Goal: Consume media (video, audio): Consume media (video, audio)

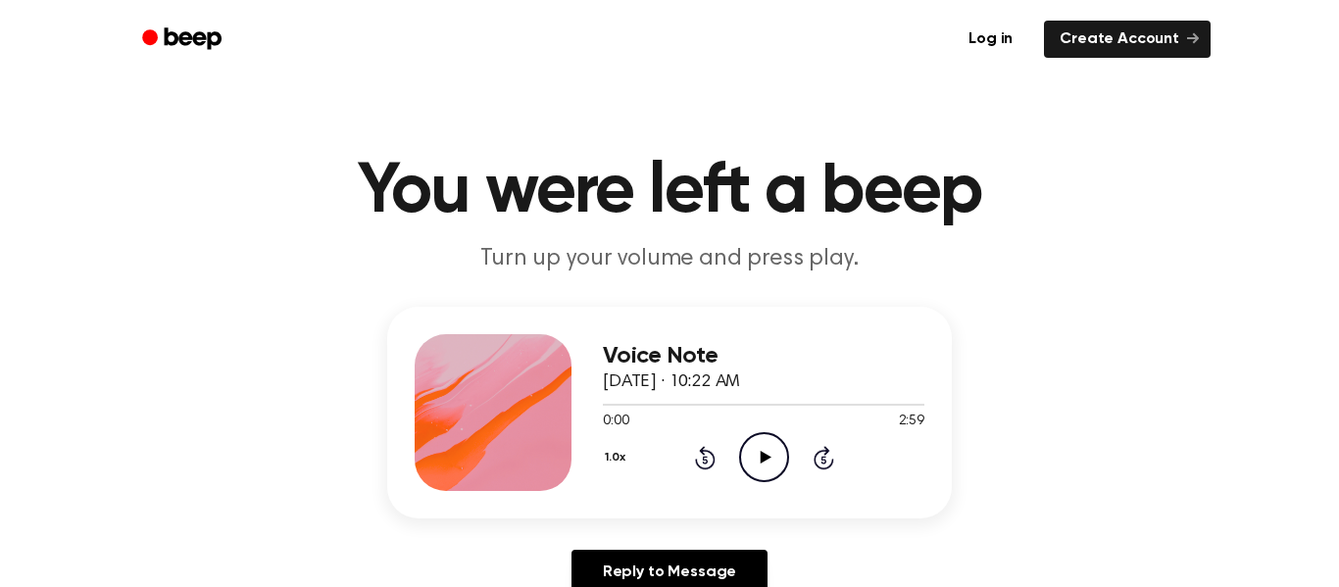
click at [768, 452] on icon "Play Audio" at bounding box center [764, 457] width 50 height 50
click at [768, 452] on icon "Pause Audio" at bounding box center [764, 457] width 50 height 50
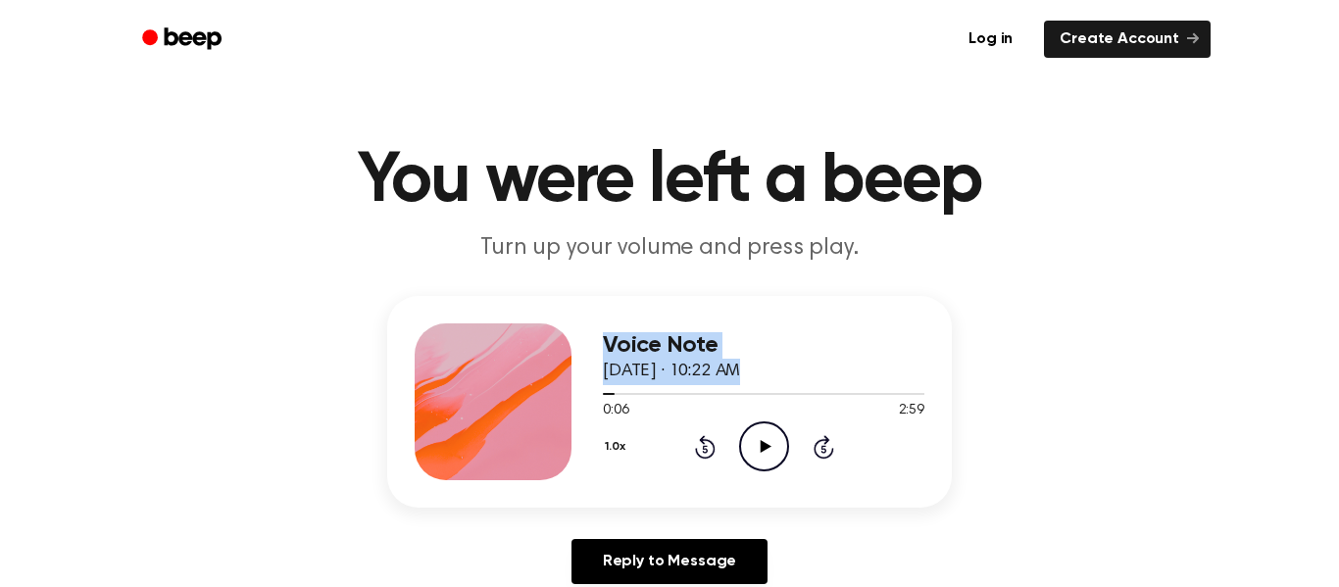
drag, startPoint x: 605, startPoint y: 397, endPoint x: 552, endPoint y: 394, distance: 53.0
click at [552, 394] on div "Voice Note [DATE] · 10:22 AM 0:06 2:59 Your browser does not support the [objec…" at bounding box center [669, 402] width 565 height 212
click at [771, 440] on icon "Play Audio" at bounding box center [764, 447] width 50 height 50
click at [699, 450] on icon "Rewind 5 seconds" at bounding box center [705, 446] width 22 height 25
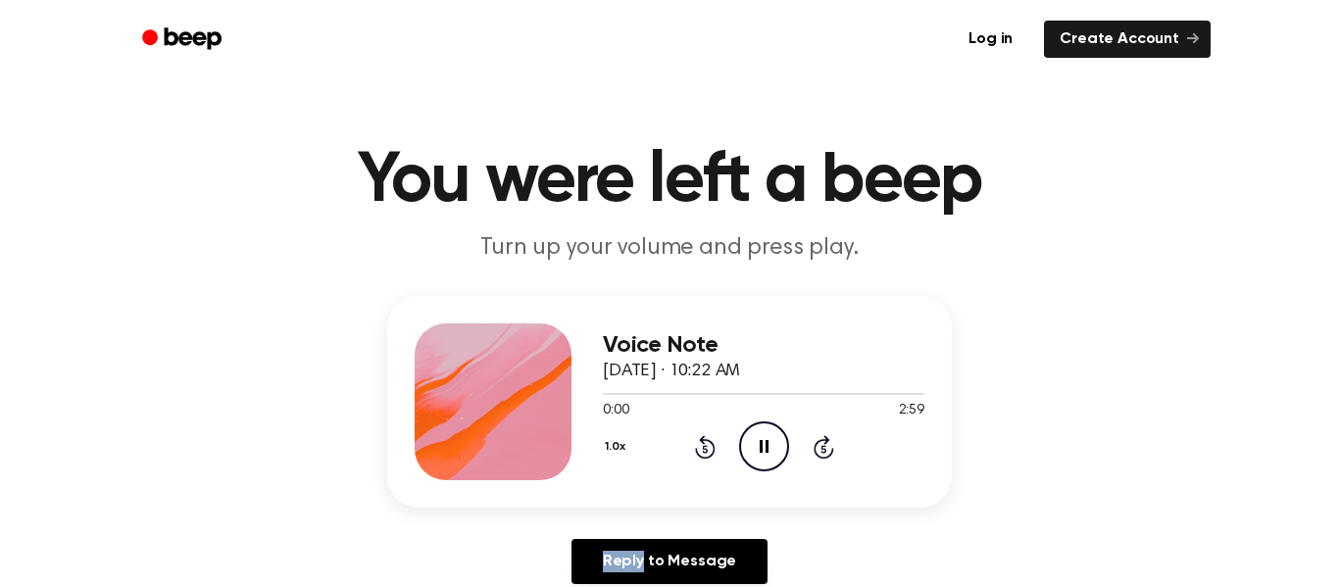
click at [699, 450] on icon "Rewind 5 seconds" at bounding box center [705, 446] width 22 height 25
click at [760, 449] on icon at bounding box center [764, 446] width 9 height 13
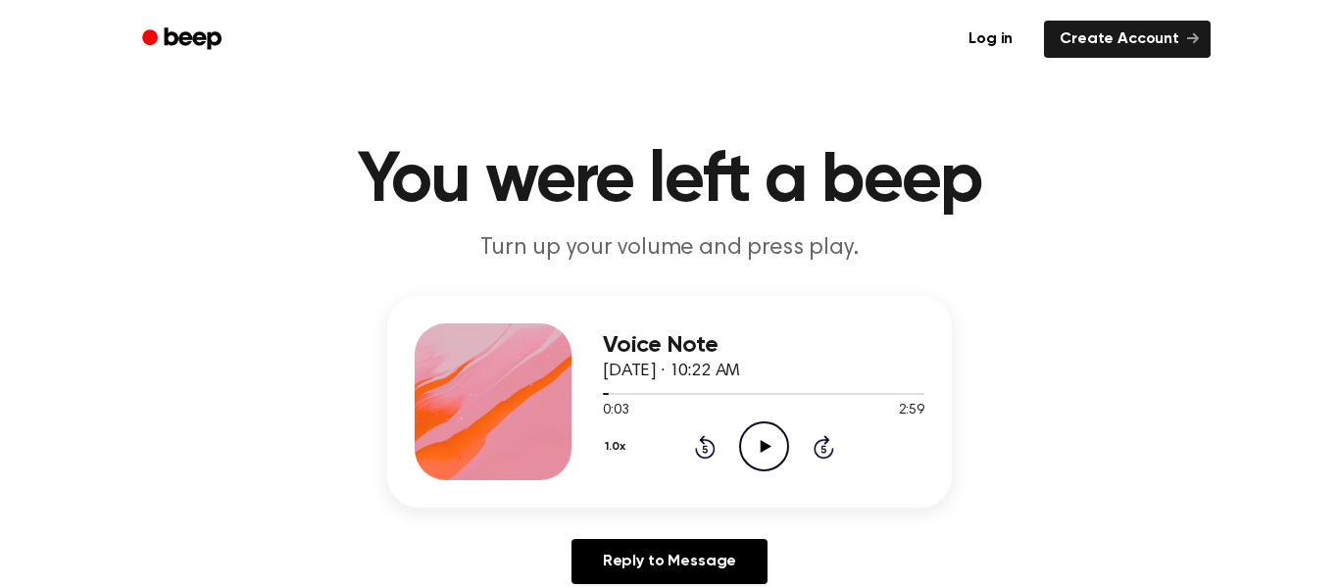
click at [694, 443] on icon "Rewind 5 seconds" at bounding box center [705, 446] width 22 height 25
click at [754, 448] on icon "Play Audio" at bounding box center [764, 447] width 50 height 50
click at [705, 444] on icon "Rewind 5 seconds" at bounding box center [705, 446] width 22 height 25
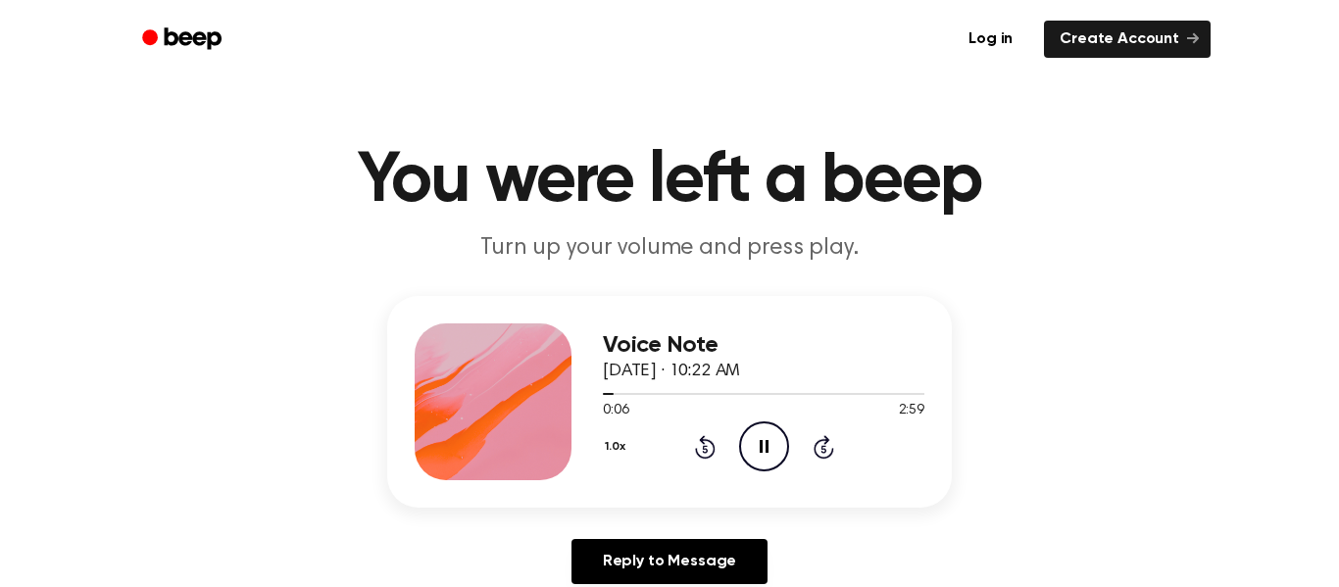
click at [705, 444] on icon "Rewind 5 seconds" at bounding box center [705, 446] width 22 height 25
click at [761, 430] on icon "Pause Audio" at bounding box center [764, 447] width 50 height 50
click at [762, 442] on icon at bounding box center [765, 446] width 11 height 13
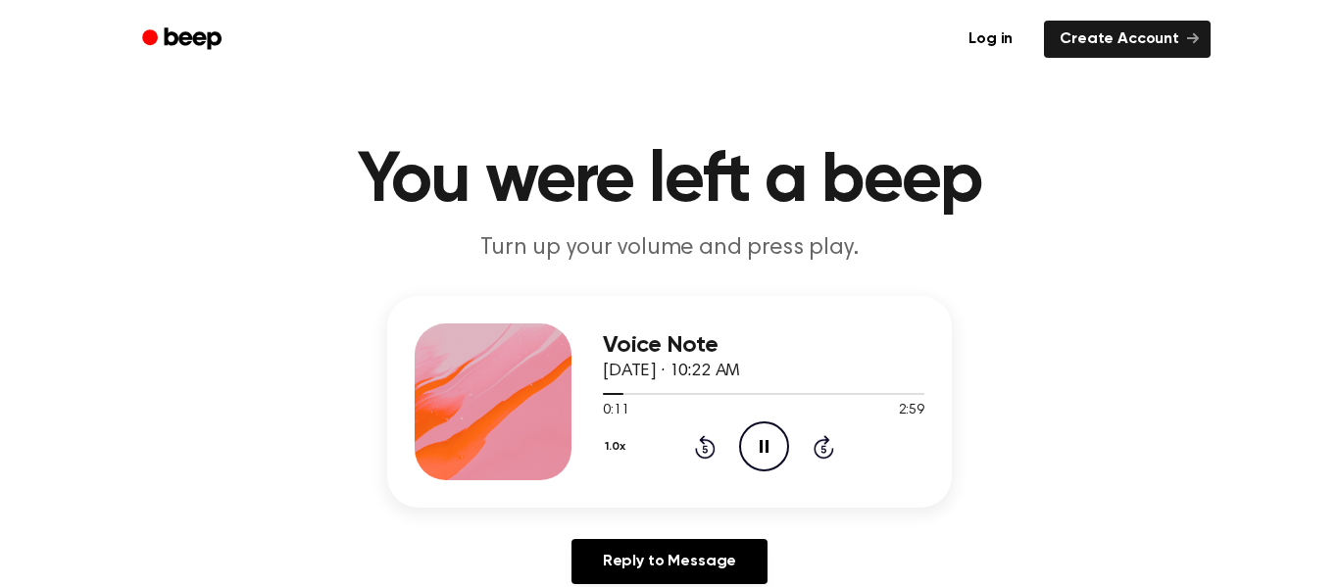
click at [764, 435] on icon "Pause Audio" at bounding box center [764, 447] width 50 height 50
click at [764, 435] on icon "Play Audio" at bounding box center [764, 447] width 50 height 50
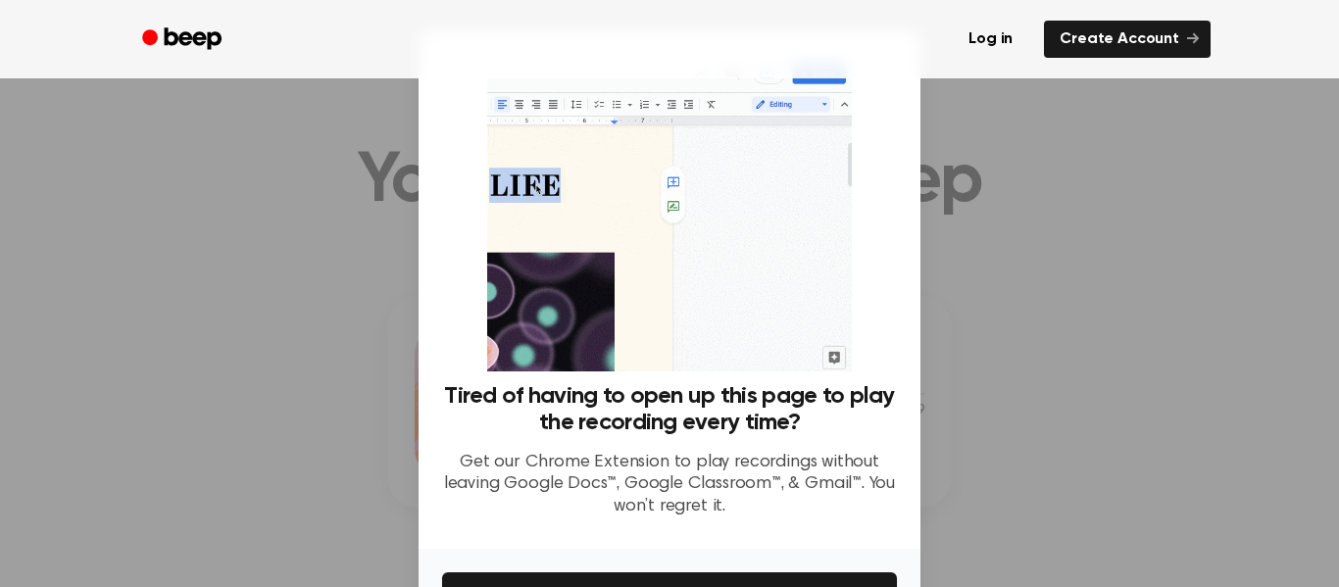
click at [1125, 279] on div at bounding box center [669, 293] width 1339 height 587
click at [812, 90] on img at bounding box center [669, 213] width 364 height 317
click at [715, 256] on img at bounding box center [669, 213] width 364 height 317
click at [667, 282] on img at bounding box center [669, 213] width 364 height 317
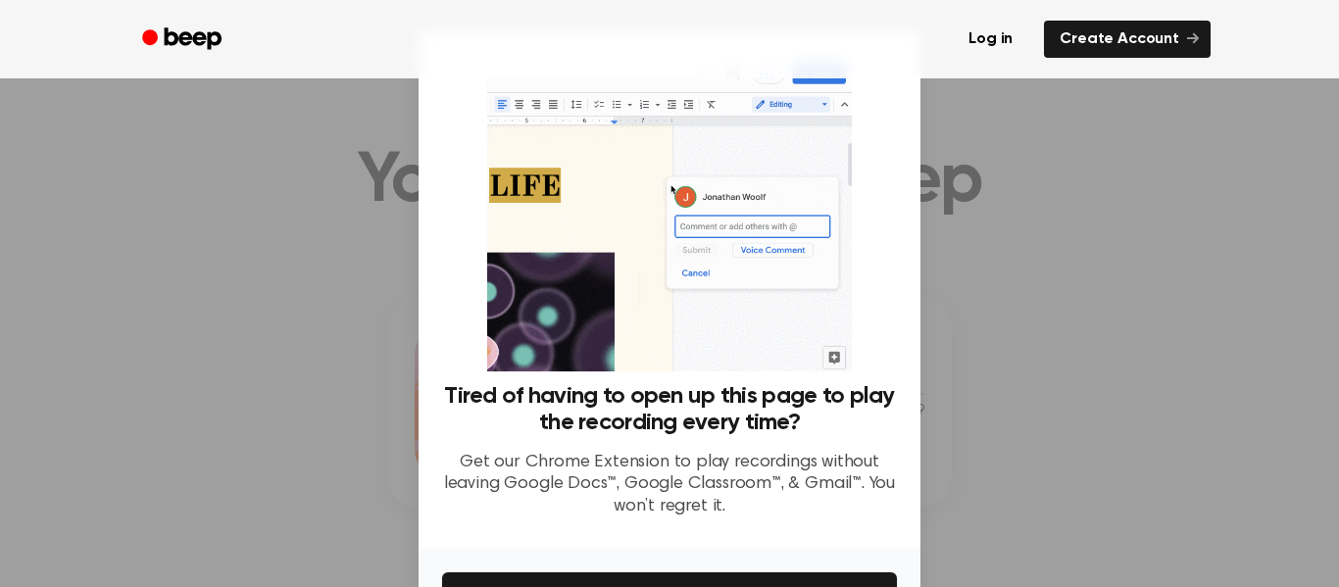
click at [660, 359] on img at bounding box center [669, 213] width 364 height 317
click at [990, 262] on div at bounding box center [669, 293] width 1339 height 587
click at [843, 224] on img at bounding box center [669, 213] width 364 height 317
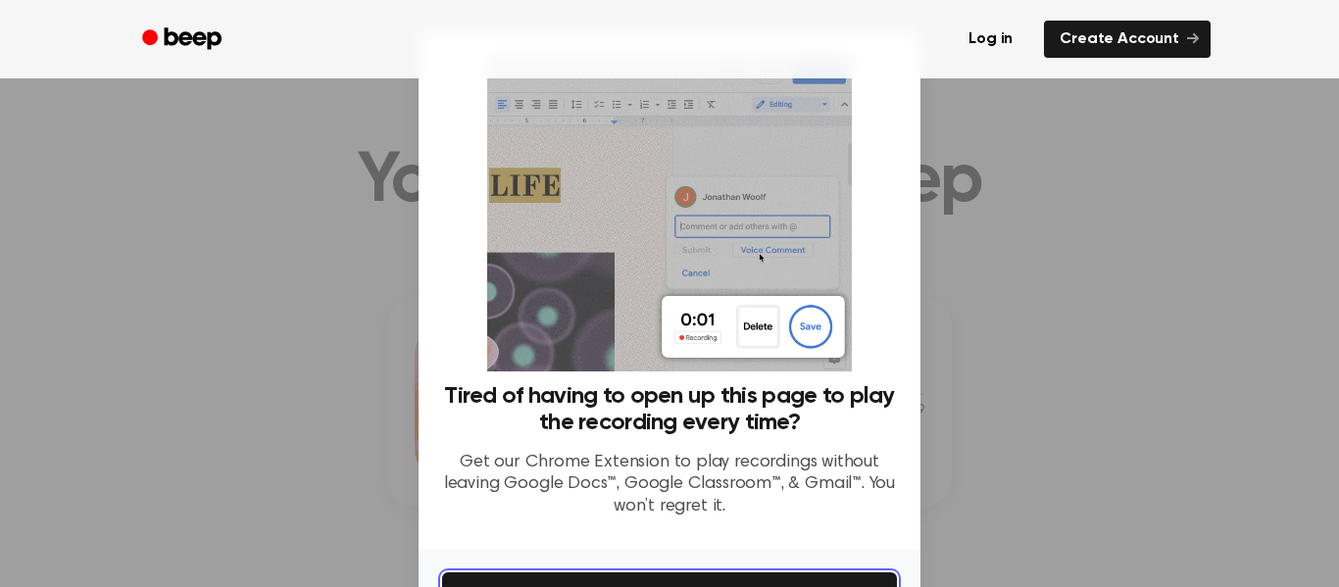
click at [869, 573] on button "Get It Now" at bounding box center [669, 594] width 455 height 43
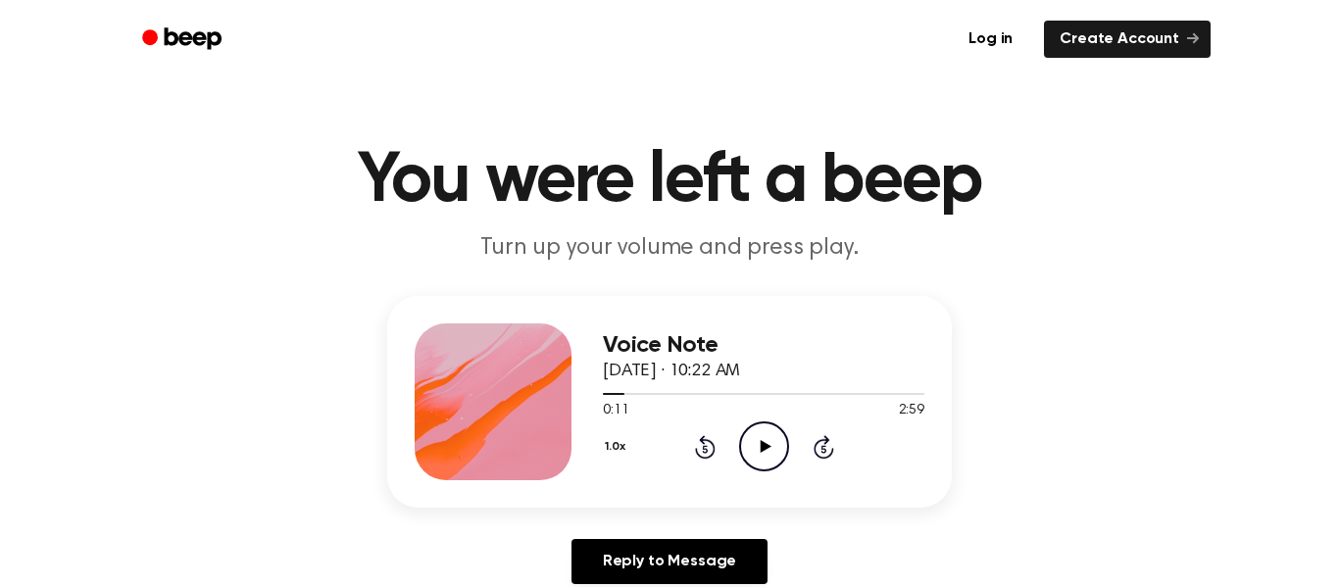
click at [714, 443] on icon "Rewind 5 seconds" at bounding box center [705, 446] width 22 height 25
click at [712, 439] on icon "Rewind 5 seconds" at bounding box center [705, 446] width 22 height 25
click at [713, 441] on icon "Rewind 5 seconds" at bounding box center [705, 446] width 22 height 25
click at [760, 432] on icon "Play Audio" at bounding box center [764, 447] width 50 height 50
click at [769, 442] on icon "Pause Audio" at bounding box center [764, 447] width 50 height 50
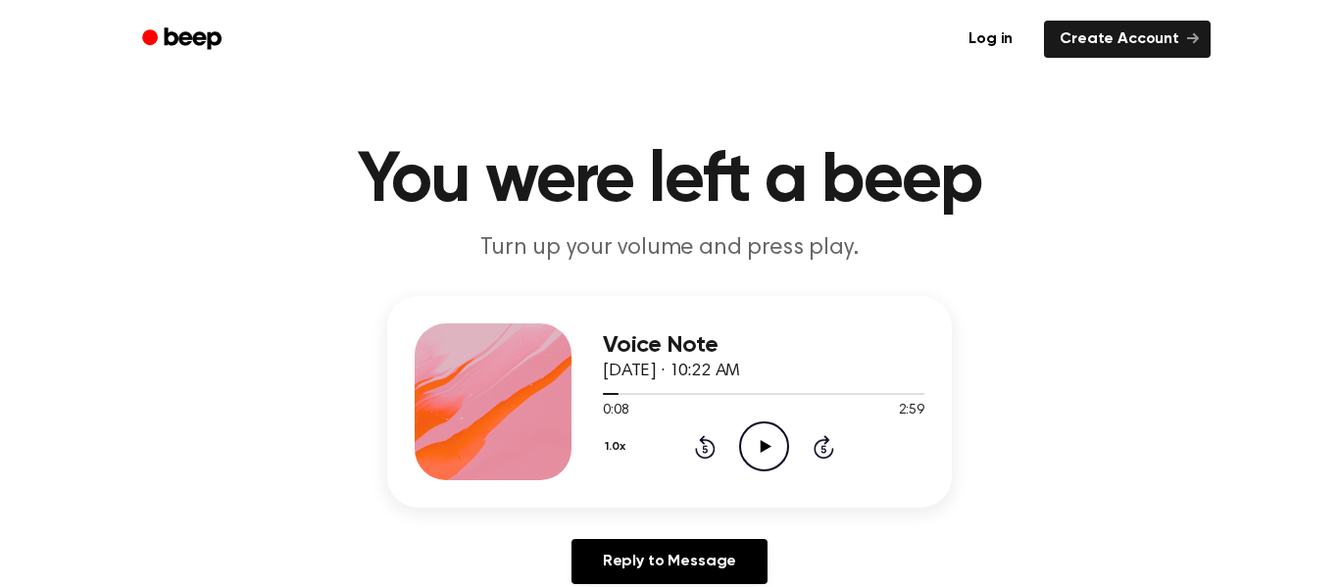
click at [769, 442] on icon "Play Audio" at bounding box center [764, 447] width 50 height 50
click at [702, 455] on icon "Rewind 5 seconds" at bounding box center [705, 446] width 22 height 25
click at [702, 454] on icon "Rewind 5 seconds" at bounding box center [705, 446] width 22 height 25
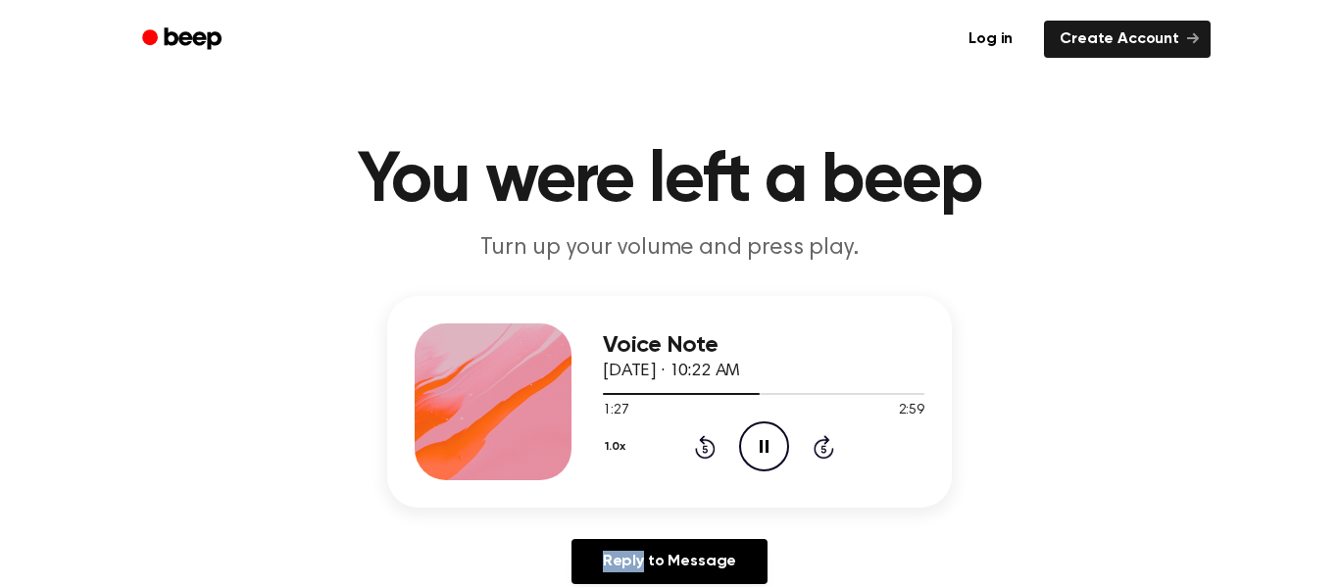
click at [702, 454] on icon "Rewind 5 seconds" at bounding box center [705, 446] width 22 height 25
click at [702, 444] on icon at bounding box center [705, 447] width 21 height 24
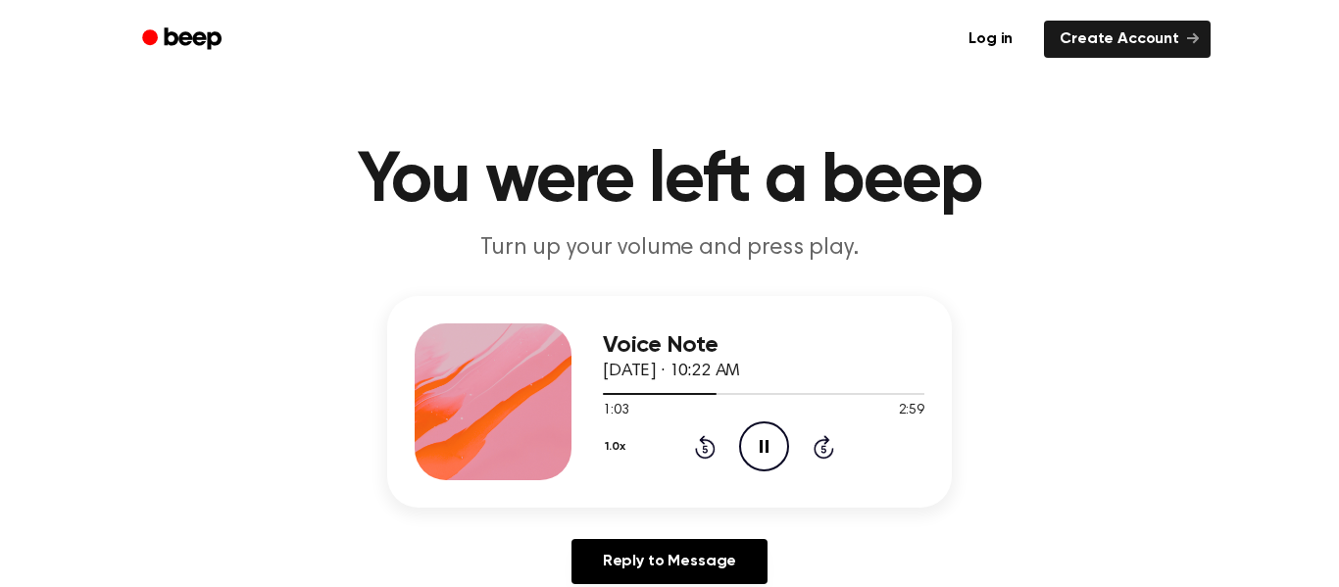
click at [702, 444] on icon at bounding box center [705, 447] width 21 height 24
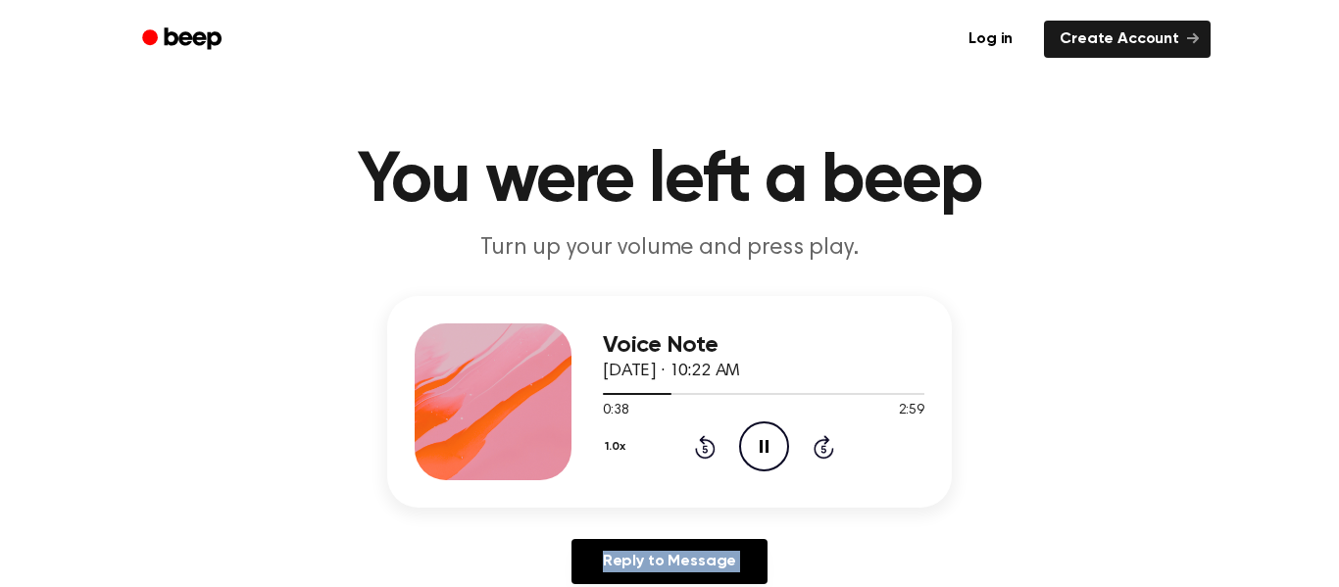
click at [702, 444] on icon at bounding box center [705, 447] width 21 height 24
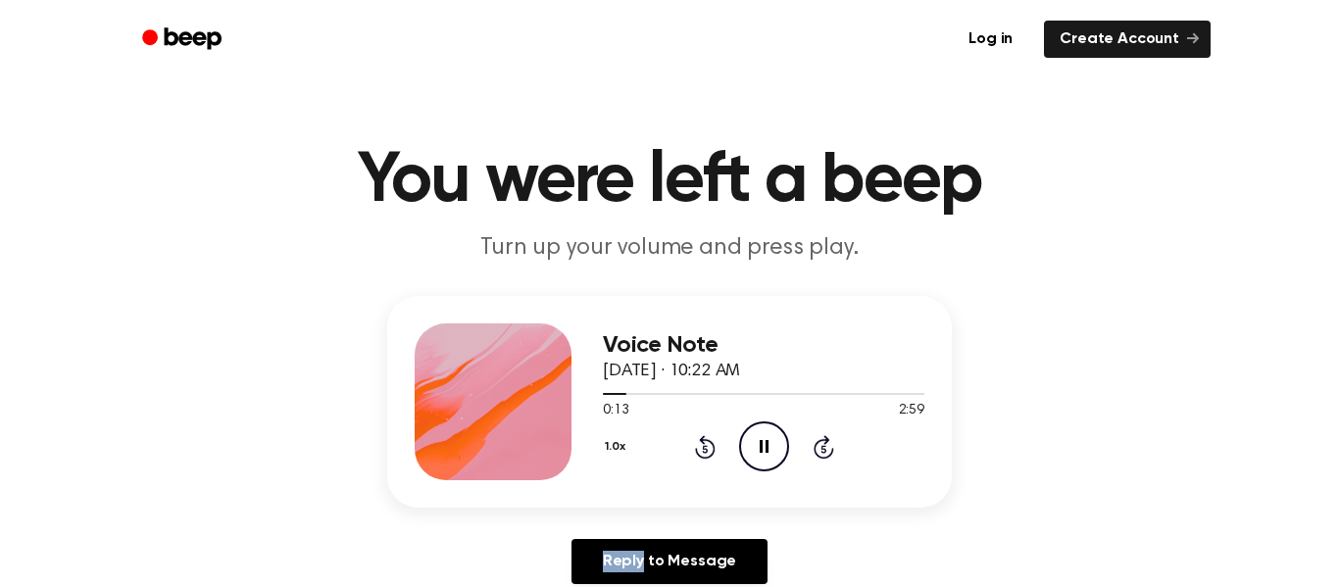
click at [702, 444] on icon at bounding box center [705, 447] width 21 height 24
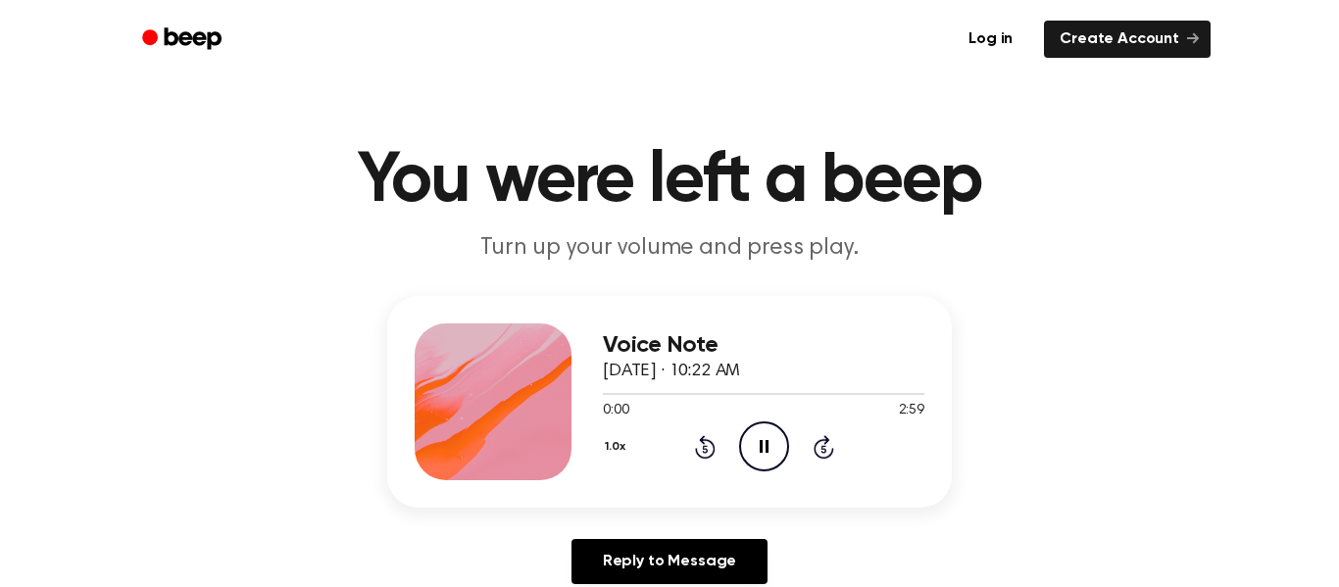
click at [702, 444] on icon at bounding box center [705, 447] width 21 height 24
click at [781, 438] on icon "Pause Audio" at bounding box center [764, 447] width 50 height 50
click at [781, 438] on icon "Play Audio" at bounding box center [764, 447] width 50 height 50
click at [757, 444] on icon "Pause Audio" at bounding box center [764, 447] width 50 height 50
click at [757, 446] on icon "Play Audio" at bounding box center [764, 447] width 50 height 50
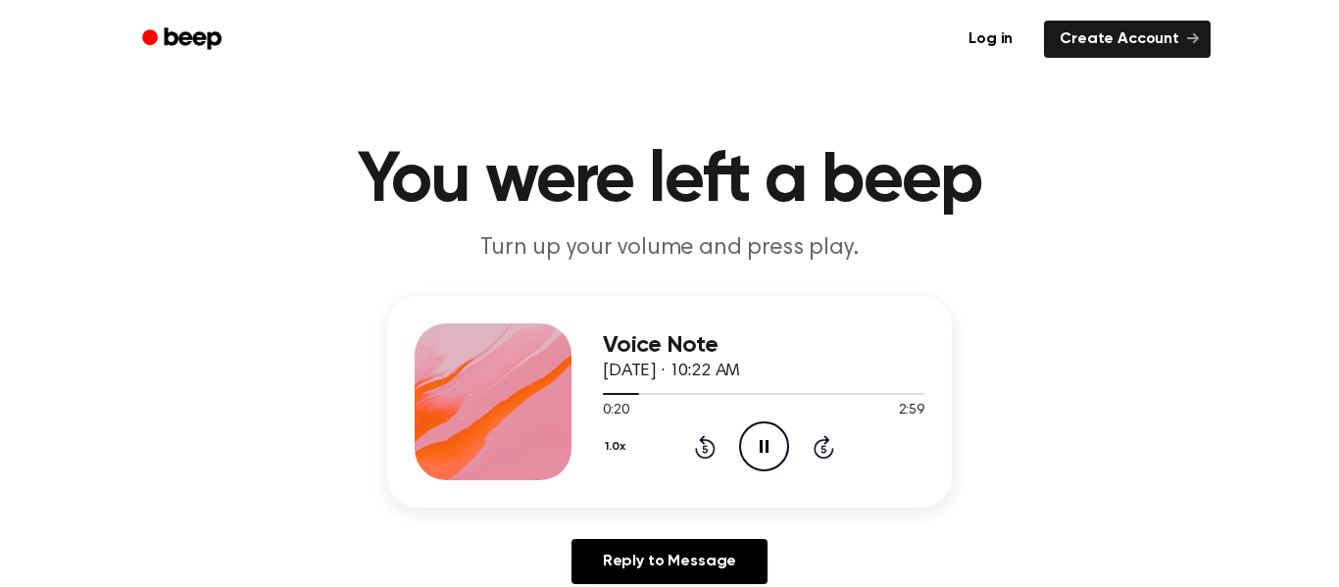
click at [756, 442] on icon "Pause Audio" at bounding box center [764, 447] width 50 height 50
click at [756, 442] on icon "Play Audio" at bounding box center [764, 447] width 50 height 50
click at [758, 440] on icon "Pause Audio" at bounding box center [764, 447] width 50 height 50
click at [758, 440] on icon "Play Audio" at bounding box center [764, 447] width 50 height 50
click at [756, 440] on icon "Pause Audio" at bounding box center [764, 447] width 50 height 50
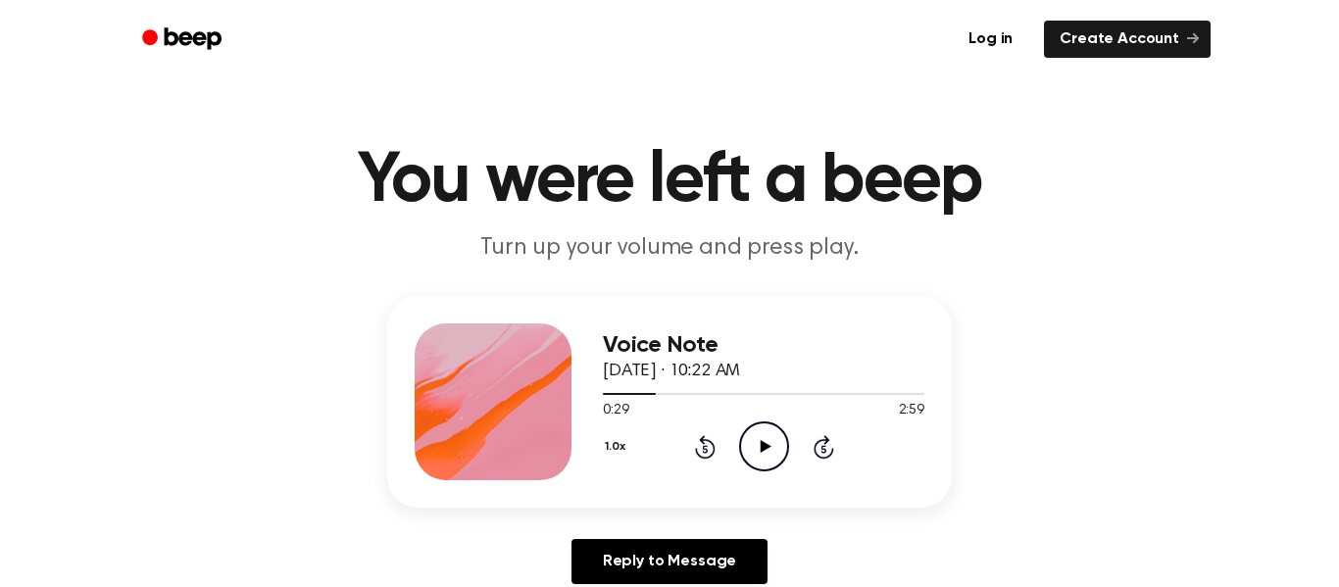
click at [757, 440] on icon "Play Audio" at bounding box center [764, 447] width 50 height 50
click at [758, 435] on icon "Pause Audio" at bounding box center [764, 447] width 50 height 50
click at [704, 440] on icon at bounding box center [705, 447] width 21 height 24
click at [755, 432] on icon "Play Audio" at bounding box center [764, 447] width 50 height 50
click at [755, 432] on icon "Pause Audio" at bounding box center [764, 447] width 50 height 50
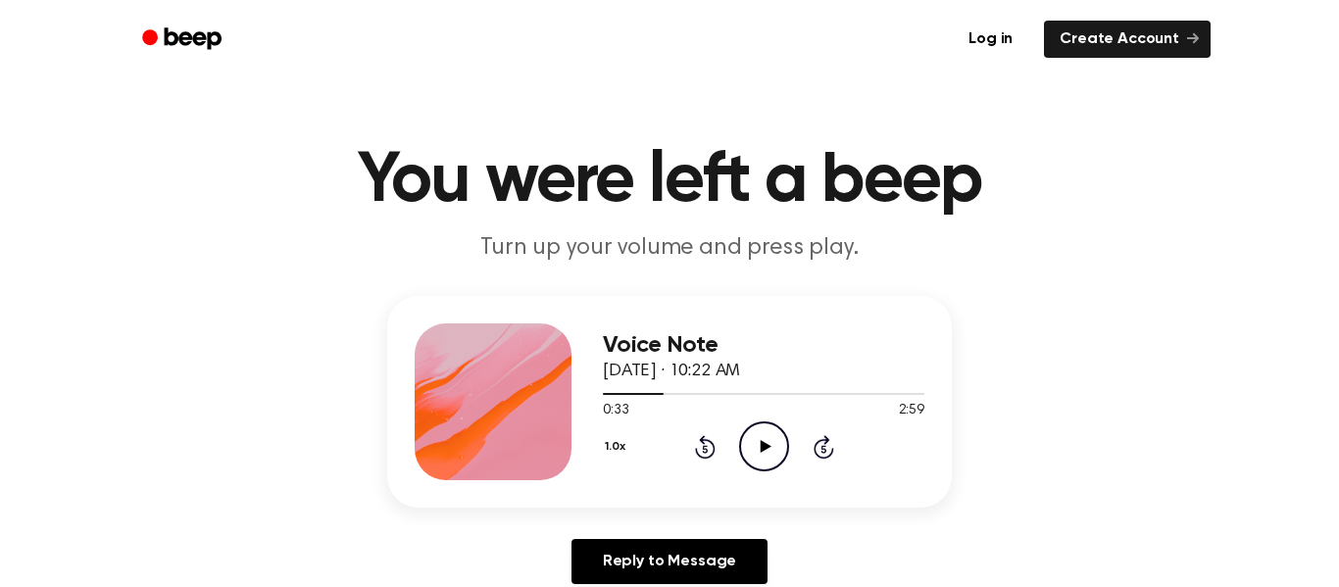
click at [769, 449] on icon "Play Audio" at bounding box center [764, 447] width 50 height 50
click at [769, 449] on icon "Pause Audio" at bounding box center [764, 447] width 50 height 50
click at [703, 434] on icon "Rewind 5 seconds" at bounding box center [705, 446] width 22 height 25
click at [703, 435] on icon at bounding box center [705, 447] width 21 height 24
click at [754, 427] on icon "Play Audio" at bounding box center [764, 447] width 50 height 50
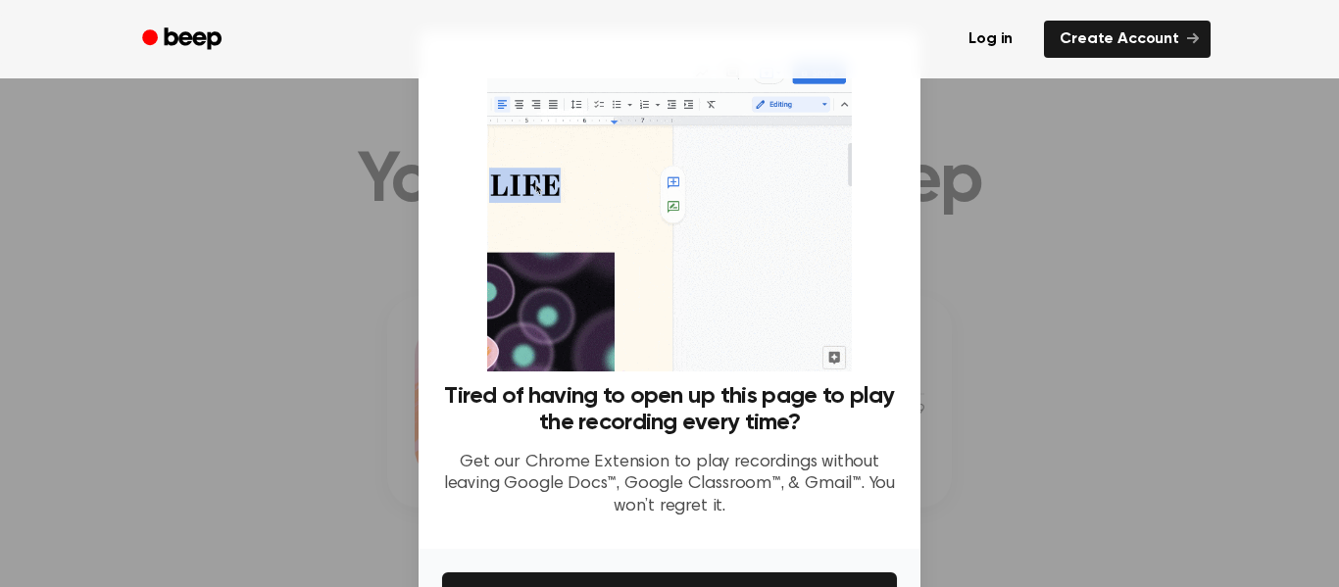
click at [1015, 375] on div at bounding box center [669, 293] width 1339 height 587
click at [801, 580] on button "Get It Now" at bounding box center [669, 594] width 455 height 43
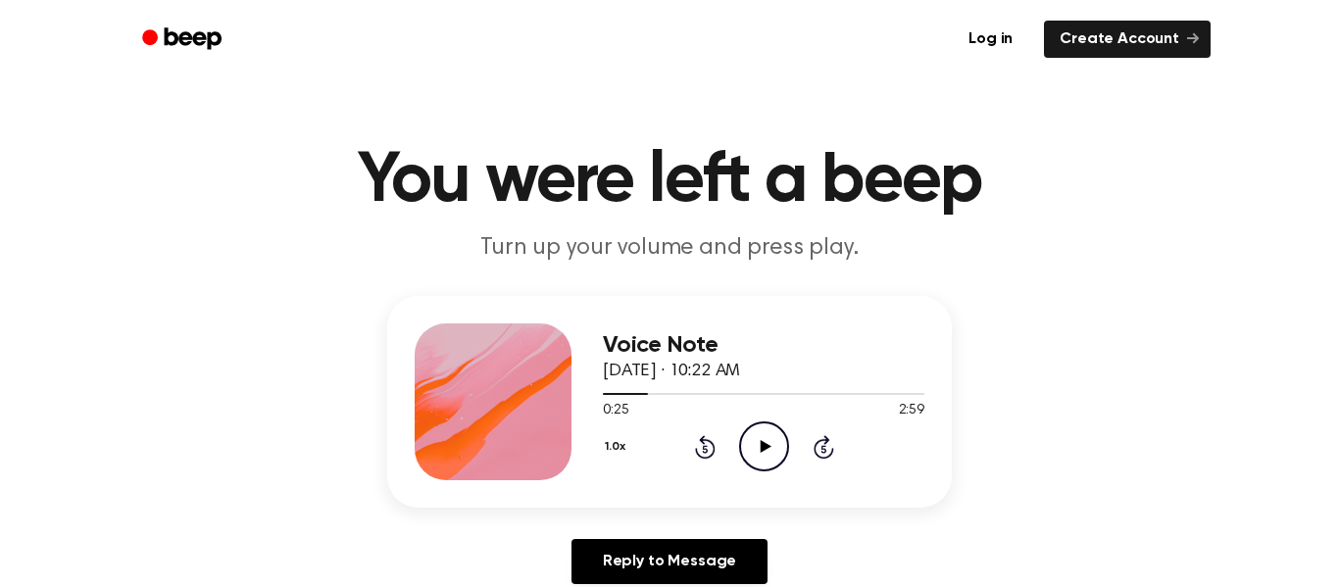
click at [760, 473] on div "Voice Note September 26, 2025 · 10:22 AM 0:25 2:59 Your browser does not suppor…" at bounding box center [764, 402] width 322 height 157
click at [764, 433] on icon "Play Audio" at bounding box center [764, 447] width 50 height 50
click at [774, 439] on icon "Pause Audio" at bounding box center [764, 447] width 50 height 50
click at [774, 439] on icon "Play Audio" at bounding box center [764, 447] width 50 height 50
click at [772, 437] on icon "Pause Audio" at bounding box center [764, 447] width 50 height 50
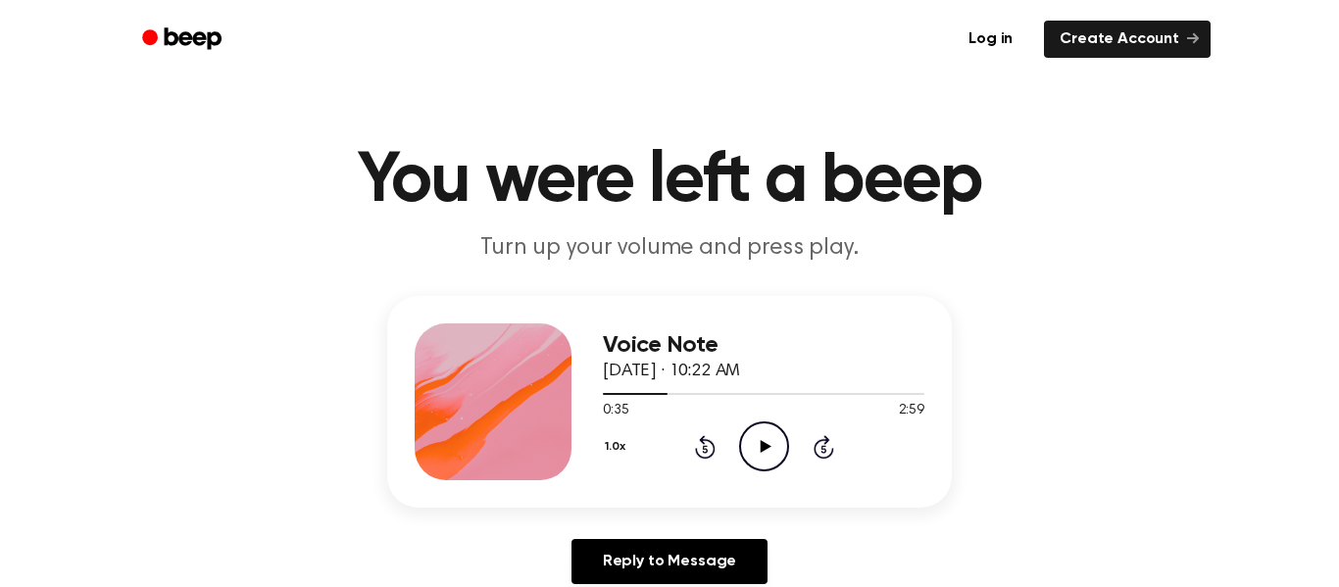
click at [772, 437] on icon "Play Audio" at bounding box center [764, 447] width 50 height 50
click at [773, 440] on icon "Pause Audio" at bounding box center [764, 447] width 50 height 50
click at [771, 435] on icon "Play Audio" at bounding box center [764, 447] width 50 height 50
click at [776, 454] on icon "Pause Audio" at bounding box center [764, 447] width 50 height 50
click at [776, 454] on icon "Play Audio" at bounding box center [764, 447] width 50 height 50
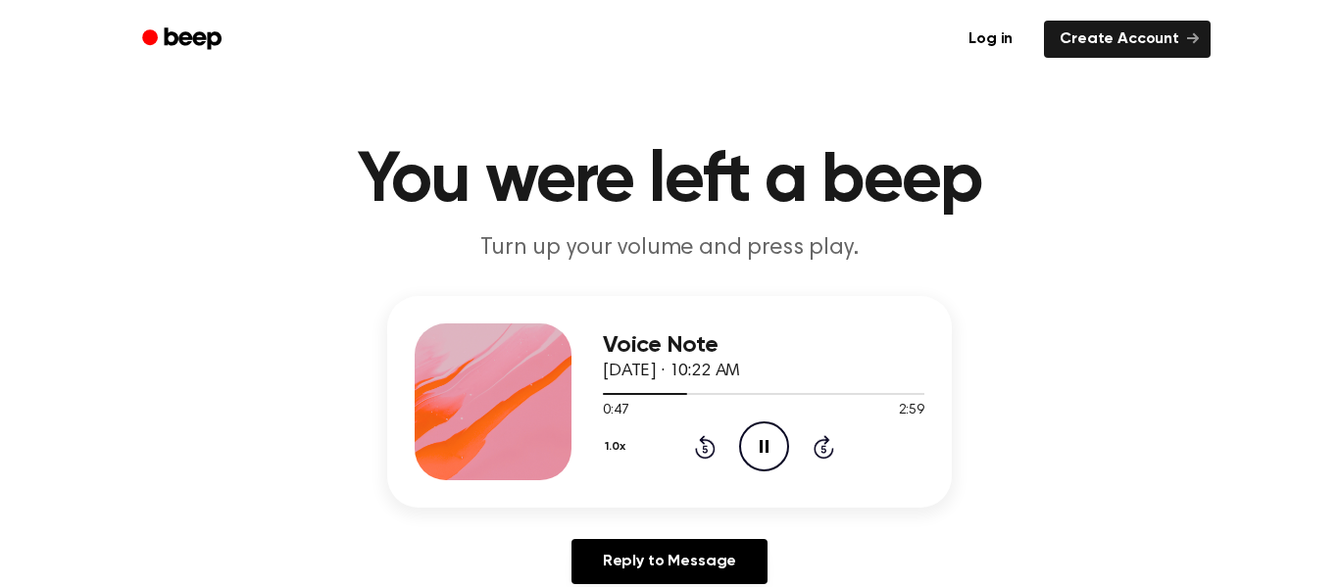
click at [768, 439] on icon "Pause Audio" at bounding box center [764, 447] width 50 height 50
click at [768, 439] on icon "Play Audio" at bounding box center [764, 447] width 50 height 50
click at [769, 440] on icon "Pause Audio" at bounding box center [764, 447] width 50 height 50
click at [769, 440] on icon "Play Audio" at bounding box center [764, 447] width 50 height 50
click at [768, 437] on icon "Pause Audio" at bounding box center [764, 447] width 50 height 50
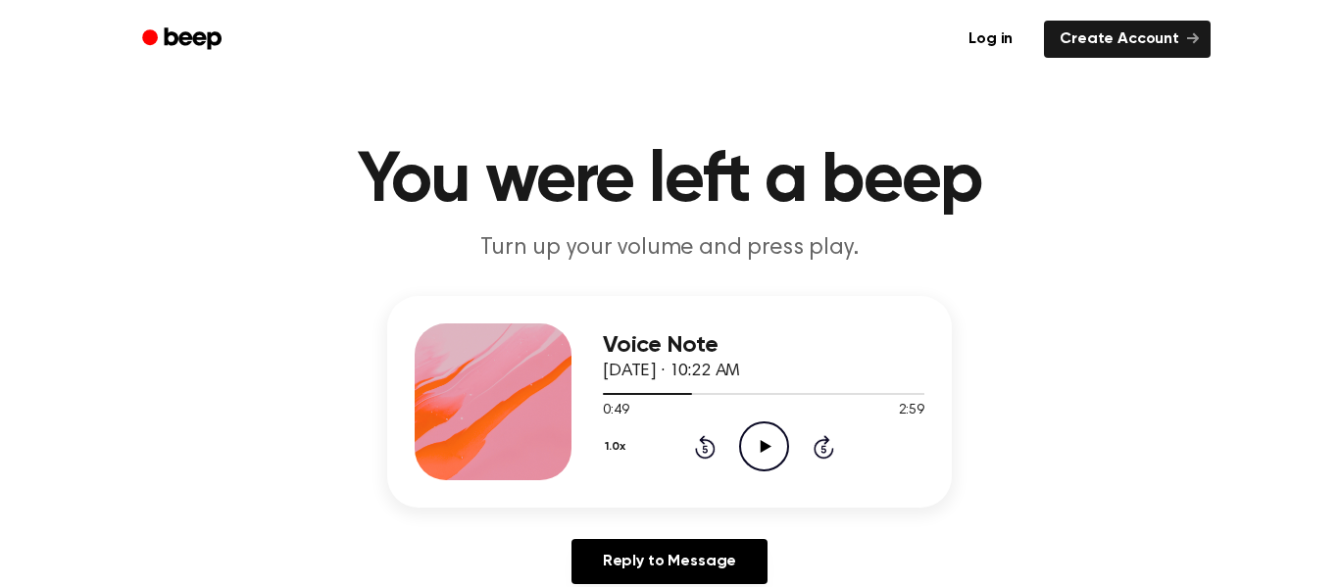
click at [703, 445] on icon "Rewind 5 seconds" at bounding box center [705, 446] width 22 height 25
click at [748, 442] on icon "Play Audio" at bounding box center [764, 447] width 50 height 50
click at [751, 458] on icon "Pause Audio" at bounding box center [764, 447] width 50 height 50
click at [702, 442] on icon at bounding box center [705, 447] width 21 height 24
click at [731, 437] on div "1.0x Rewind 5 seconds Play Audio Skip 5 seconds" at bounding box center [764, 447] width 322 height 50
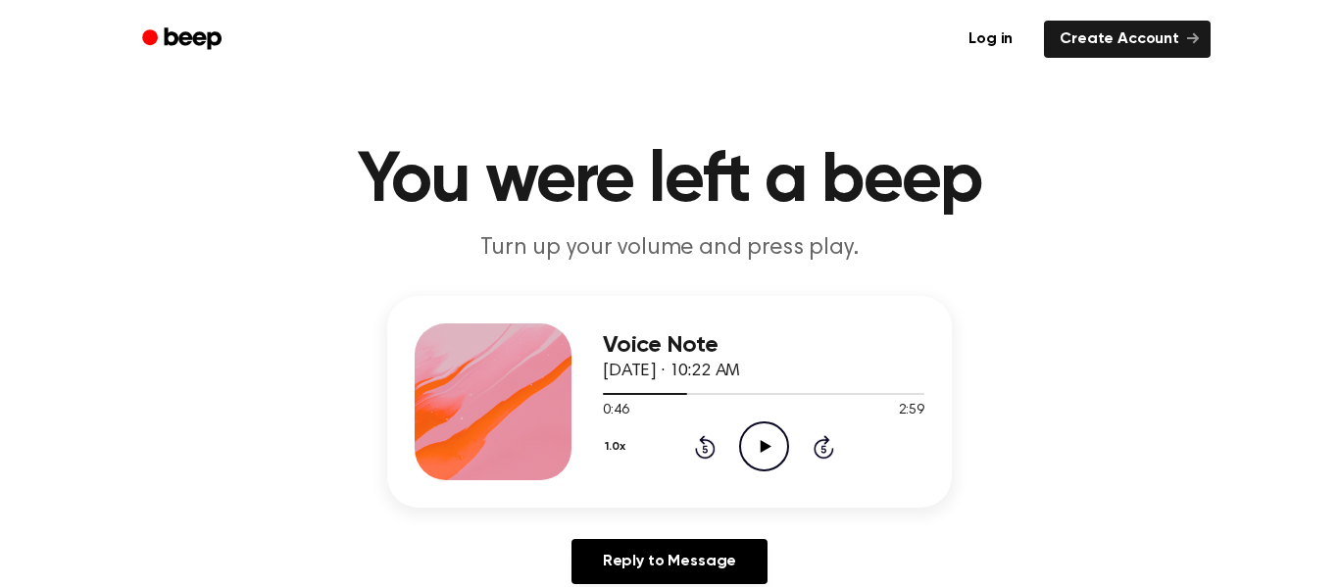
click at [765, 440] on icon "Play Audio" at bounding box center [764, 447] width 50 height 50
click at [758, 435] on icon "Pause Audio" at bounding box center [764, 447] width 50 height 50
click at [706, 442] on icon "Rewind 5 seconds" at bounding box center [705, 446] width 22 height 25
click at [746, 440] on icon "Play Audio" at bounding box center [764, 447] width 50 height 50
click at [746, 440] on icon "Pause Audio" at bounding box center [764, 447] width 50 height 50
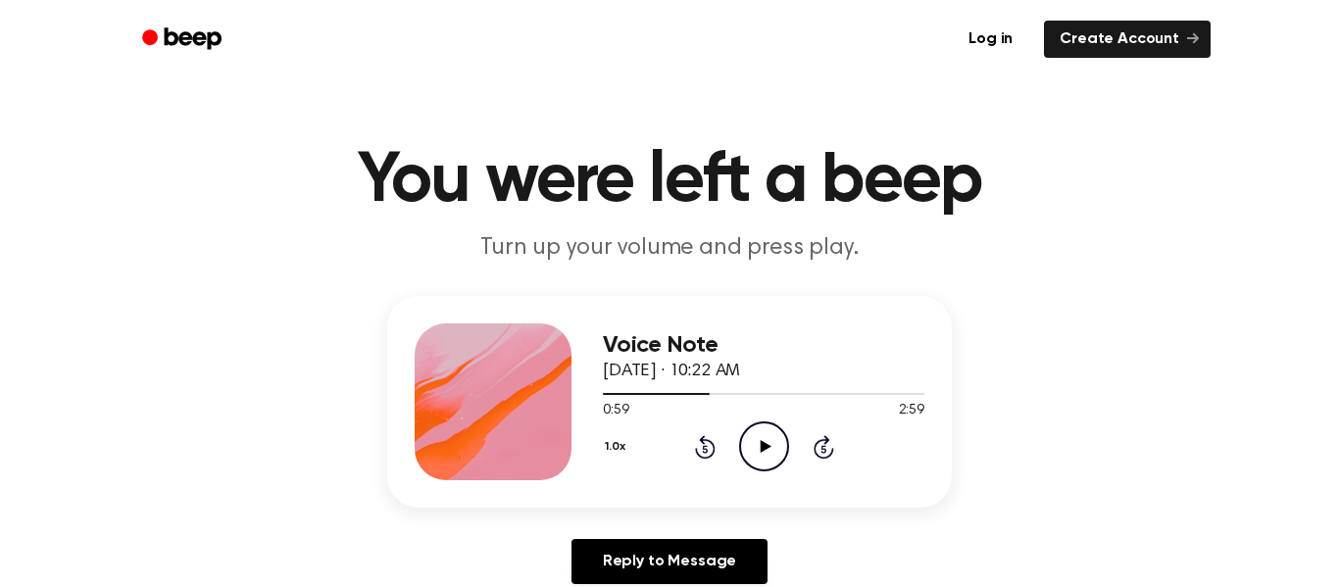
click at [708, 442] on icon at bounding box center [705, 447] width 21 height 24
click at [757, 439] on icon "Play Audio" at bounding box center [764, 447] width 50 height 50
click at [706, 435] on icon "Rewind 5 seconds" at bounding box center [705, 446] width 22 height 25
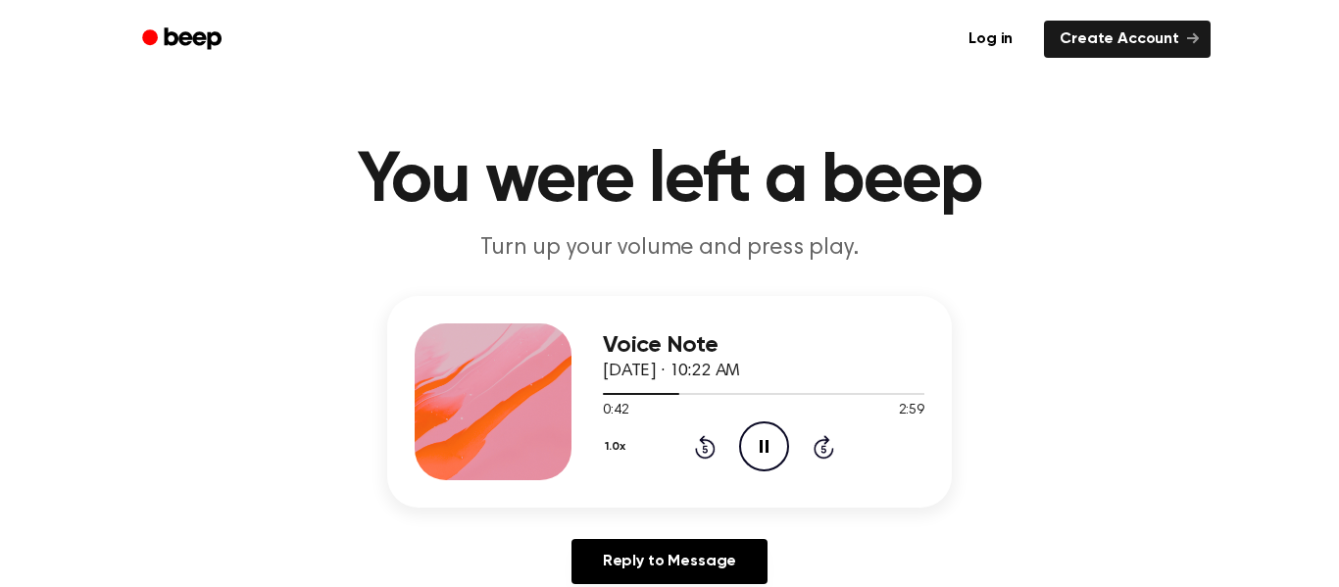
click at [764, 426] on icon "Pause Audio" at bounding box center [764, 447] width 50 height 50
click at [764, 426] on icon "Play Audio" at bounding box center [764, 447] width 50 height 50
click at [764, 426] on icon "Pause Audio" at bounding box center [764, 447] width 50 height 50
click at [757, 437] on icon "Play Audio" at bounding box center [764, 447] width 50 height 50
click at [710, 442] on icon at bounding box center [705, 447] width 21 height 24
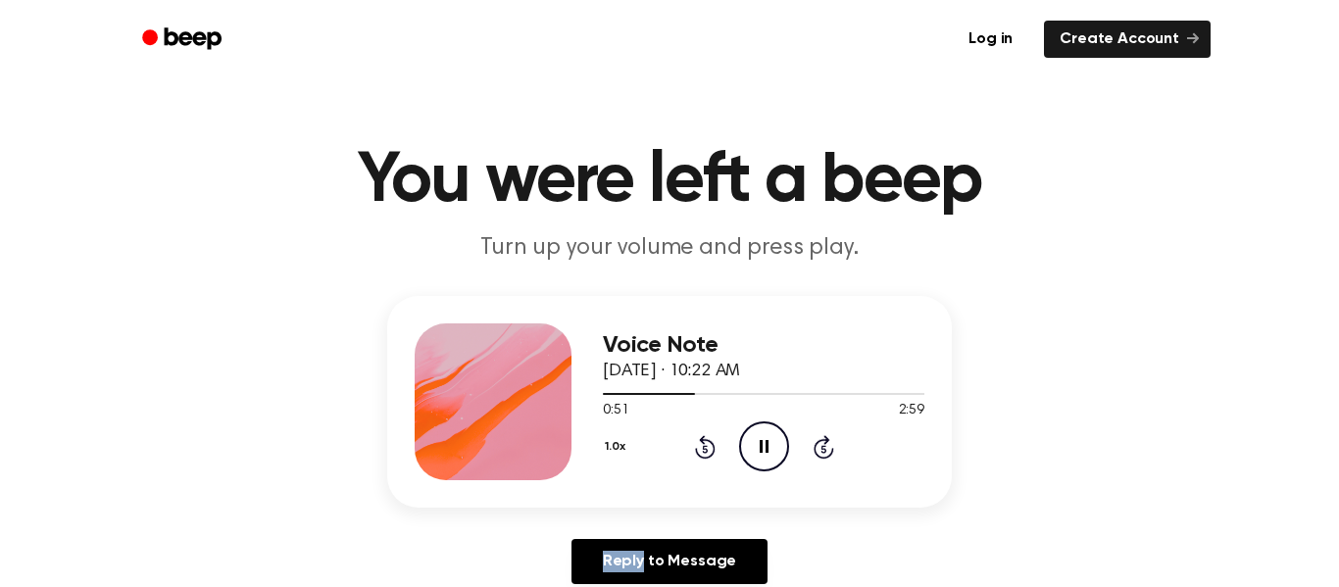
click at [710, 442] on icon at bounding box center [705, 447] width 21 height 24
click at [752, 437] on icon "Pause Audio" at bounding box center [764, 447] width 50 height 50
click at [752, 437] on icon "Play Audio" at bounding box center [764, 447] width 50 height 50
click at [761, 453] on icon "Pause Audio" at bounding box center [764, 447] width 50 height 50
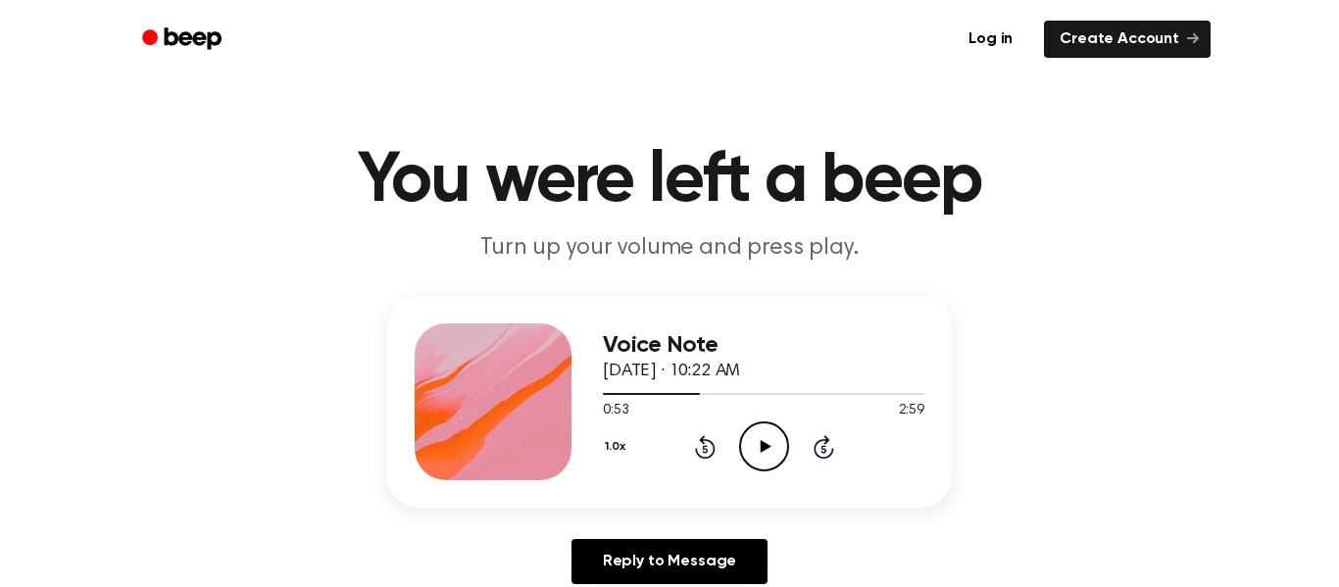
click at [761, 453] on icon "Play Audio" at bounding box center [764, 447] width 50 height 50
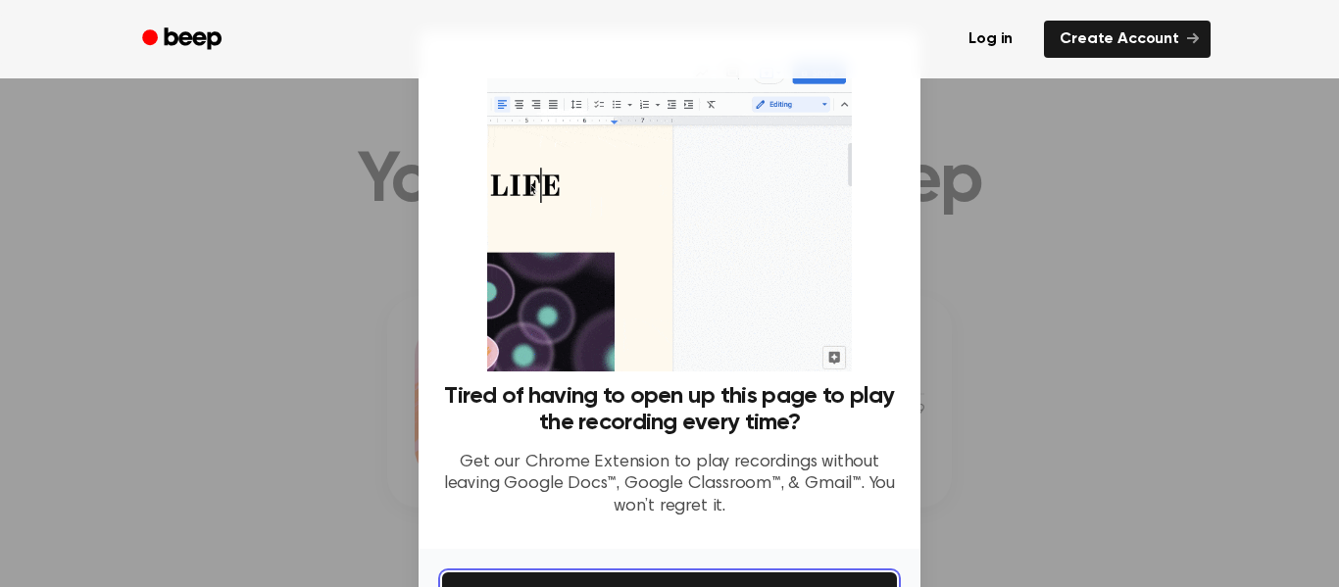
click at [813, 573] on button "Get It Now" at bounding box center [669, 594] width 455 height 43
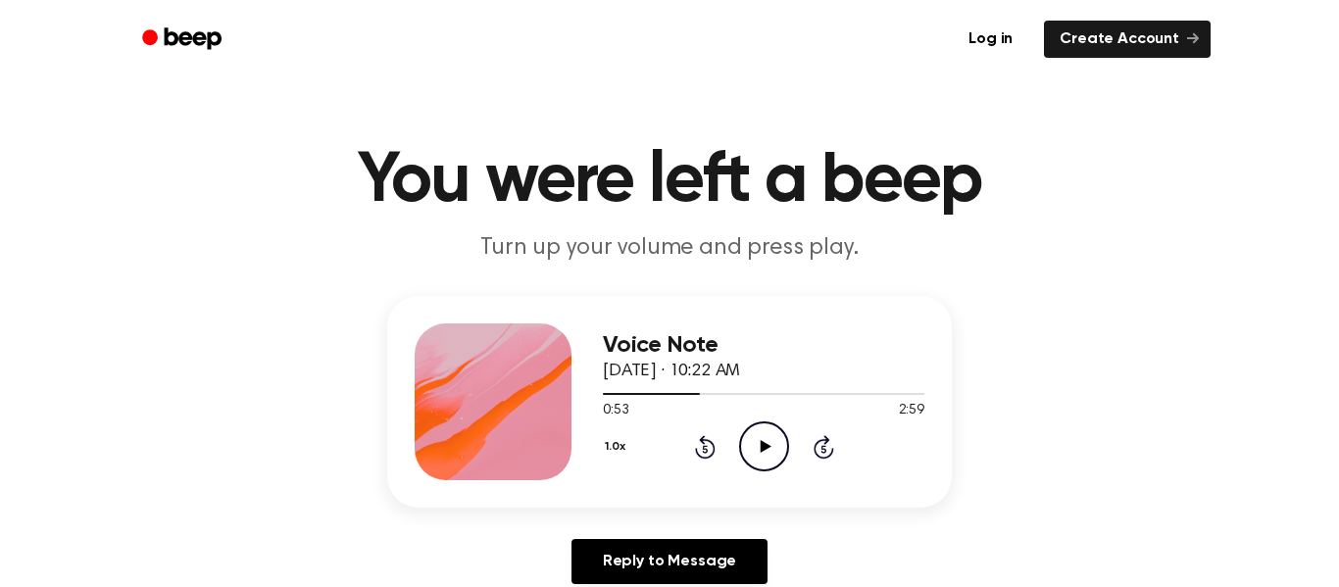
click at [757, 452] on icon "Play Audio" at bounding box center [764, 447] width 50 height 50
click at [759, 451] on icon "Pause Audio" at bounding box center [764, 447] width 50 height 50
click at [759, 451] on icon "Play Audio" at bounding box center [764, 447] width 50 height 50
click at [771, 451] on icon "Pause Audio" at bounding box center [764, 447] width 50 height 50
click at [771, 451] on icon "Play Audio" at bounding box center [764, 447] width 50 height 50
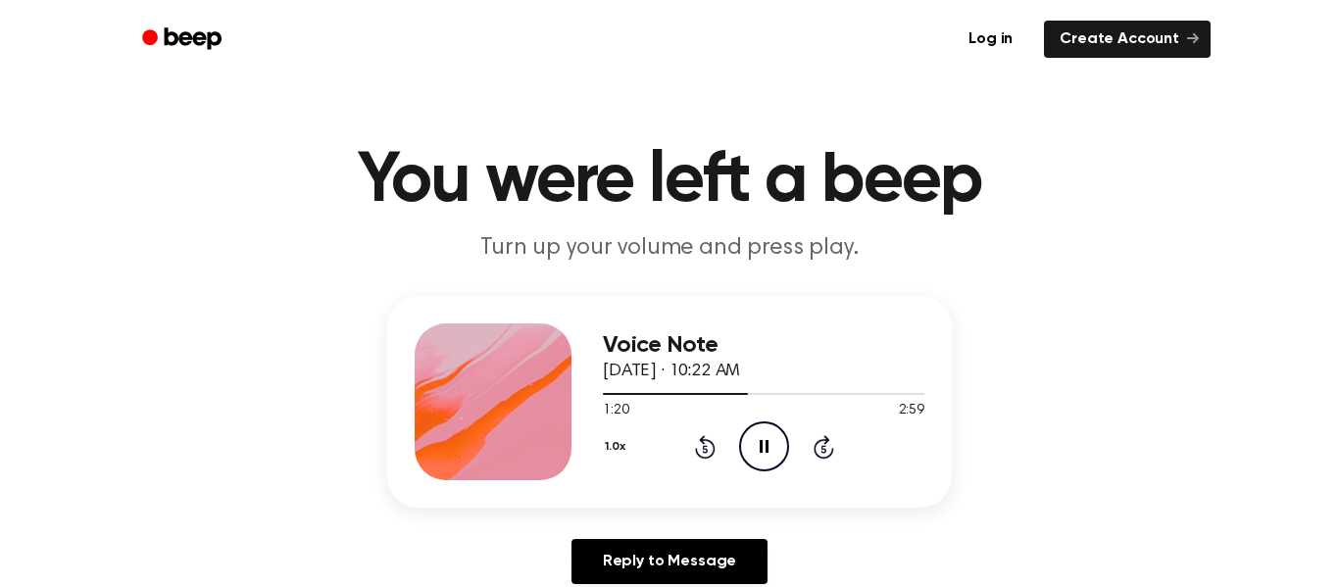
click at [769, 438] on icon "Pause Audio" at bounding box center [764, 447] width 50 height 50
click at [760, 434] on icon "Play Audio" at bounding box center [764, 447] width 50 height 50
click at [761, 448] on icon at bounding box center [764, 446] width 9 height 13
click at [752, 429] on icon "Play Audio" at bounding box center [764, 447] width 50 height 50
click at [772, 439] on icon "Pause Audio" at bounding box center [764, 447] width 50 height 50
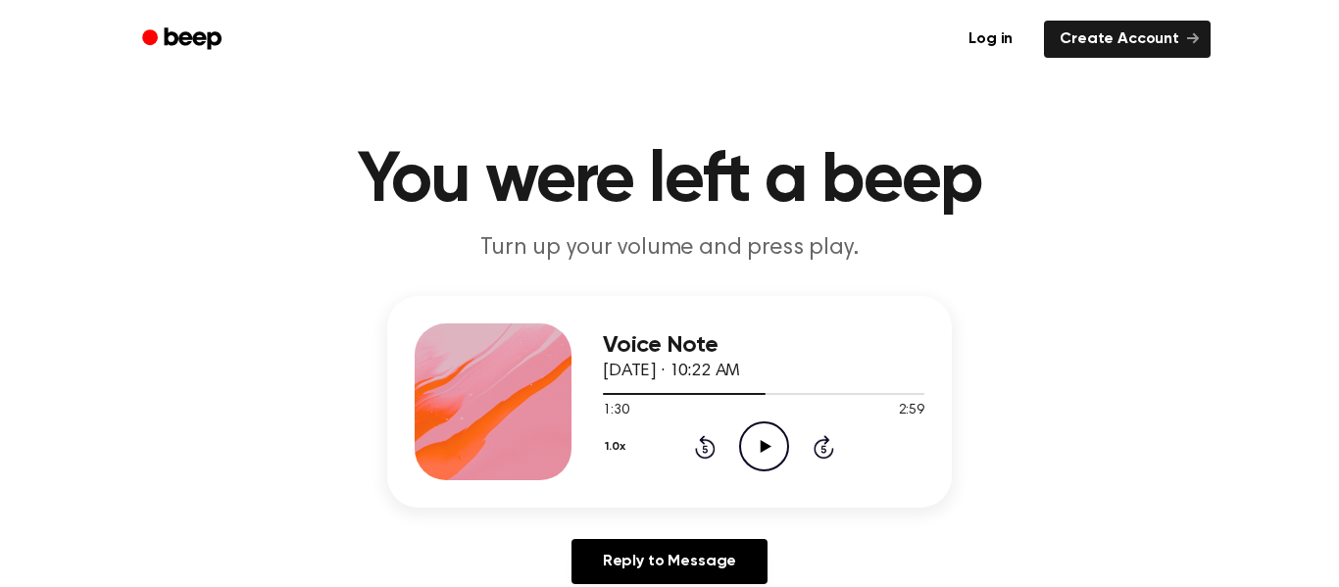
click at [777, 418] on div "1:30 2:59" at bounding box center [764, 411] width 322 height 21
click at [753, 442] on icon "Play Audio" at bounding box center [764, 447] width 50 height 50
click at [766, 442] on icon at bounding box center [764, 446] width 9 height 13
click at [766, 441] on icon "Play Audio" at bounding box center [764, 447] width 50 height 50
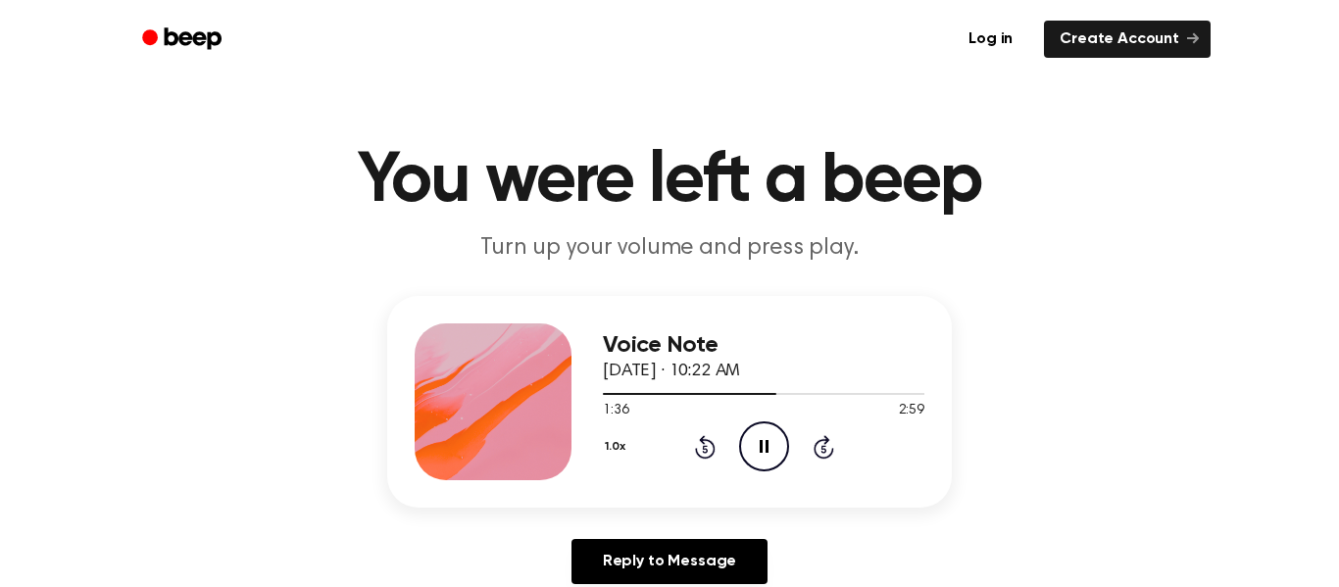
click at [763, 439] on icon "Pause Audio" at bounding box center [764, 447] width 50 height 50
click at [763, 439] on icon "Play Audio" at bounding box center [764, 447] width 50 height 50
click at [763, 439] on icon "Pause Audio" at bounding box center [764, 447] width 50 height 50
click at [763, 439] on icon "Play Audio" at bounding box center [764, 447] width 50 height 50
click at [763, 435] on icon "Pause Audio" at bounding box center [764, 447] width 50 height 50
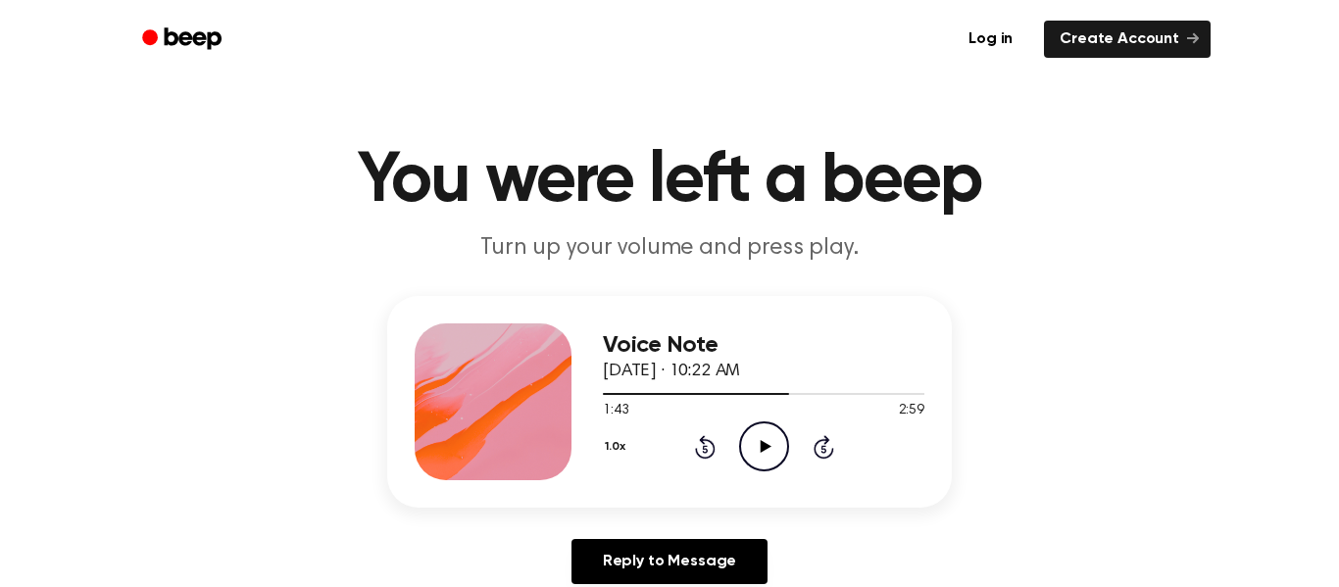
click at [763, 435] on icon "Play Audio" at bounding box center [764, 447] width 50 height 50
click at [701, 445] on icon "Rewind 5 seconds" at bounding box center [705, 446] width 22 height 25
click at [690, 442] on div "1.0x Rewind 5 seconds Pause Audio Skip 5 seconds" at bounding box center [764, 447] width 322 height 50
click at [751, 446] on icon "Pause Audio" at bounding box center [764, 447] width 50 height 50
click at [715, 439] on div "1.0x Rewind 5 seconds Play Audio Skip 5 seconds" at bounding box center [764, 447] width 322 height 50
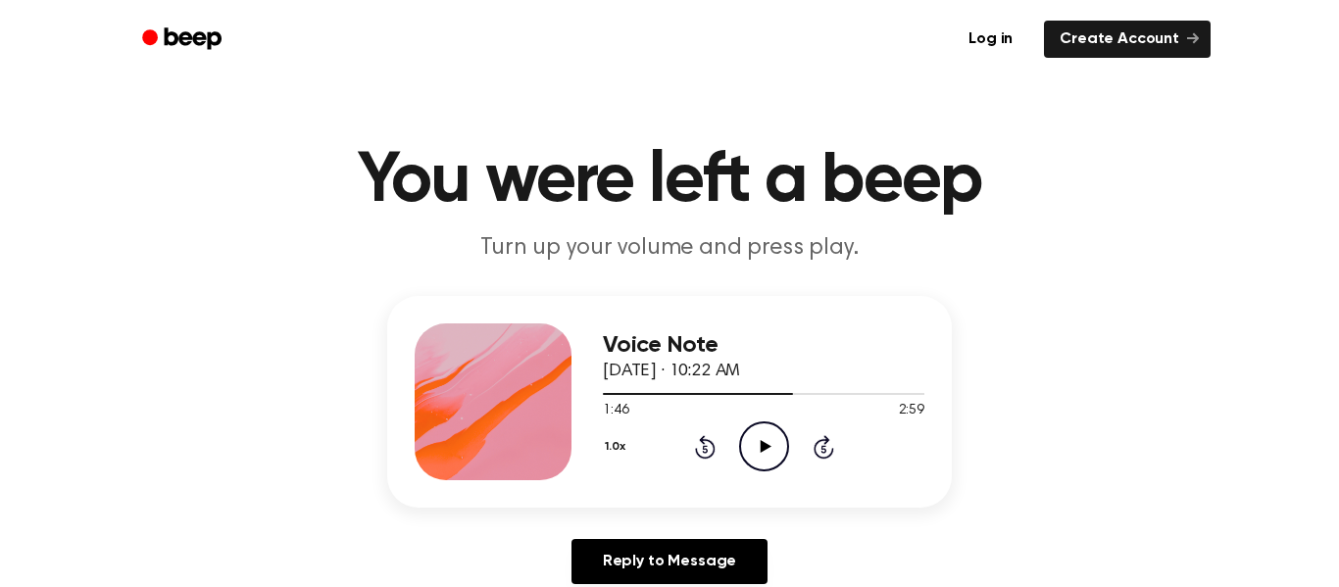
click at [699, 449] on icon "Rewind 5 seconds" at bounding box center [705, 446] width 22 height 25
click at [749, 446] on icon "Play Audio" at bounding box center [764, 447] width 50 height 50
click at [749, 446] on icon "Pause Audio" at bounding box center [764, 447] width 50 height 50
click at [713, 431] on div "1.0x Rewind 5 seconds Play Audio Skip 5 seconds" at bounding box center [764, 447] width 322 height 50
click at [710, 446] on icon "Rewind 5 seconds" at bounding box center [705, 446] width 22 height 25
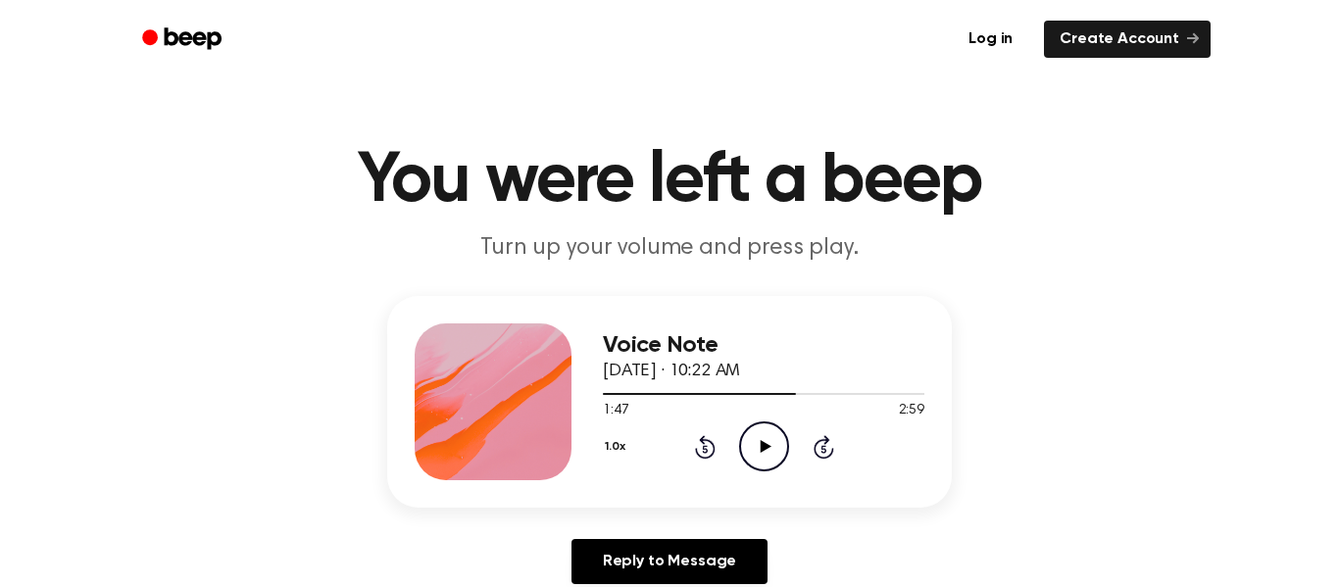
click at [706, 445] on icon at bounding box center [704, 449] width 5 height 8
click at [740, 446] on icon "Play Audio" at bounding box center [764, 447] width 50 height 50
click at [756, 437] on icon "Pause Audio" at bounding box center [764, 447] width 50 height 50
click at [756, 437] on icon "Play Audio" at bounding box center [764, 447] width 50 height 50
click at [771, 447] on icon "Pause Audio" at bounding box center [764, 447] width 50 height 50
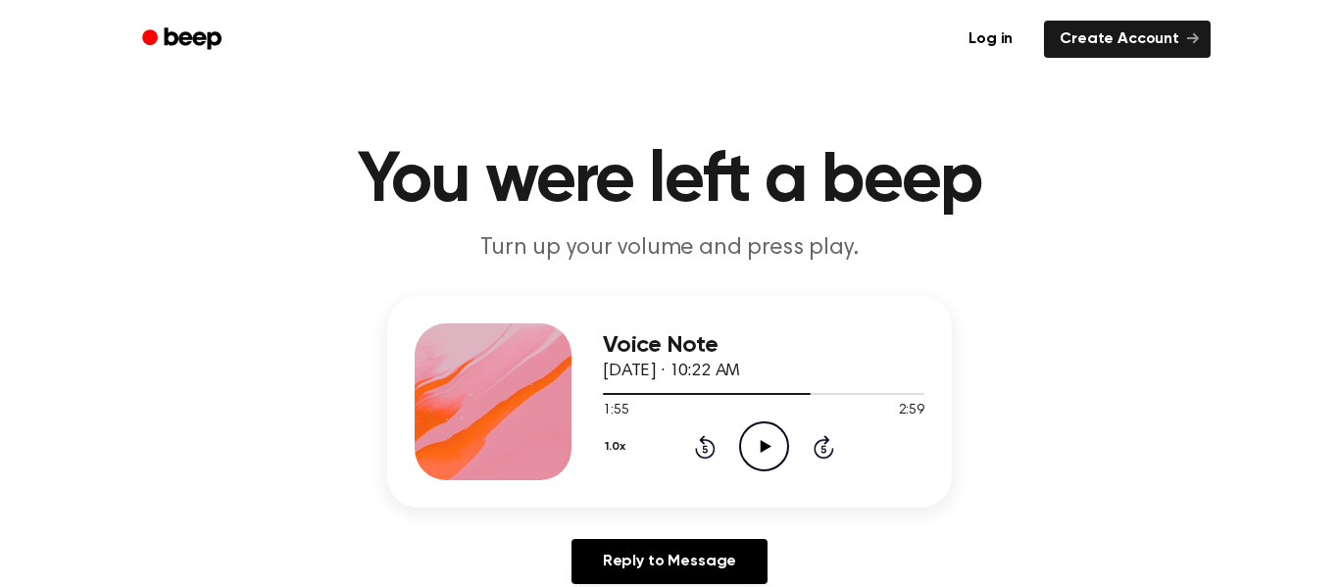
click at [700, 439] on icon at bounding box center [705, 447] width 21 height 24
click at [703, 441] on icon at bounding box center [705, 447] width 21 height 24
click at [781, 443] on icon "Play Audio" at bounding box center [764, 447] width 50 height 50
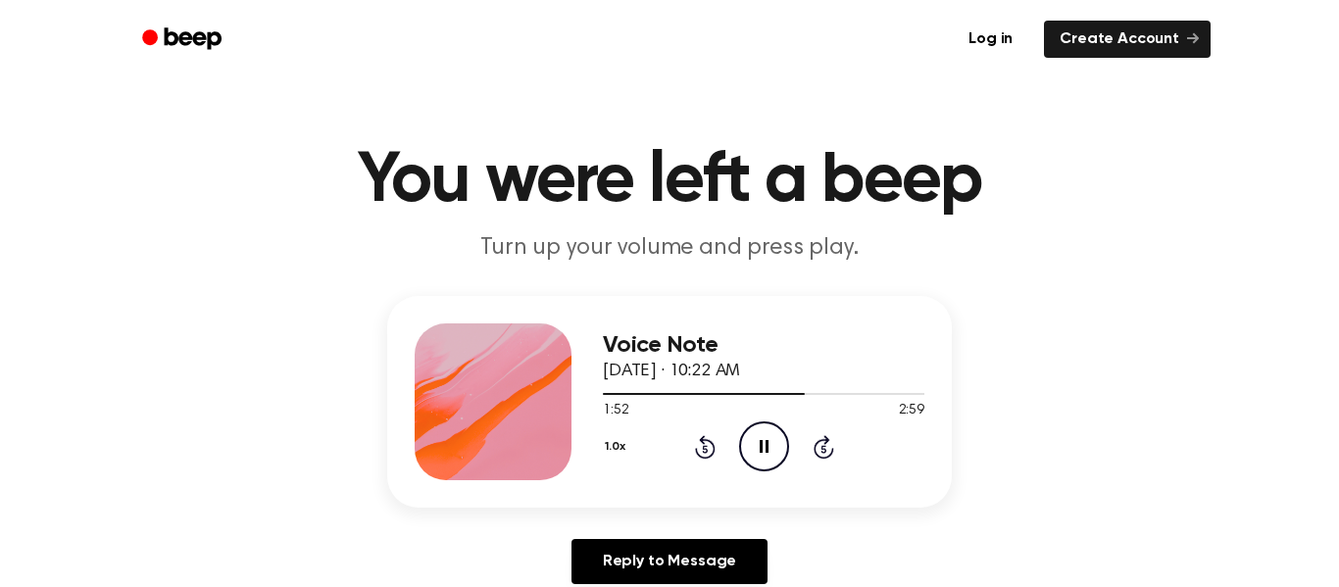
click at [768, 461] on icon "Pause Audio" at bounding box center [764, 447] width 50 height 50
click at [776, 425] on circle at bounding box center [764, 447] width 48 height 48
click at [757, 447] on icon "Pause Audio" at bounding box center [764, 447] width 50 height 50
click at [763, 427] on icon "Play Audio" at bounding box center [764, 447] width 50 height 50
click at [767, 453] on icon at bounding box center [764, 446] width 9 height 13
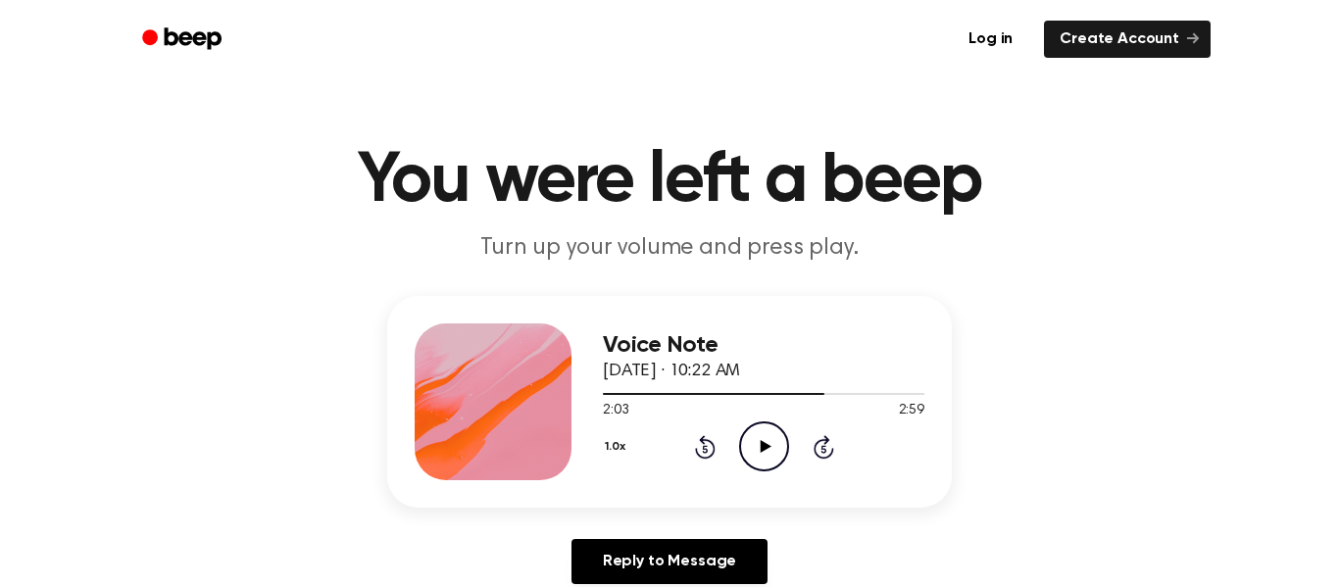
click at [765, 440] on icon "Play Audio" at bounding box center [764, 447] width 50 height 50
click at [761, 437] on icon "Pause Audio" at bounding box center [764, 447] width 50 height 50
click at [762, 437] on icon "Play Audio" at bounding box center [764, 447] width 50 height 50
click at [765, 439] on icon "Pause Audio" at bounding box center [764, 447] width 50 height 50
click at [708, 439] on icon at bounding box center [705, 447] width 21 height 24
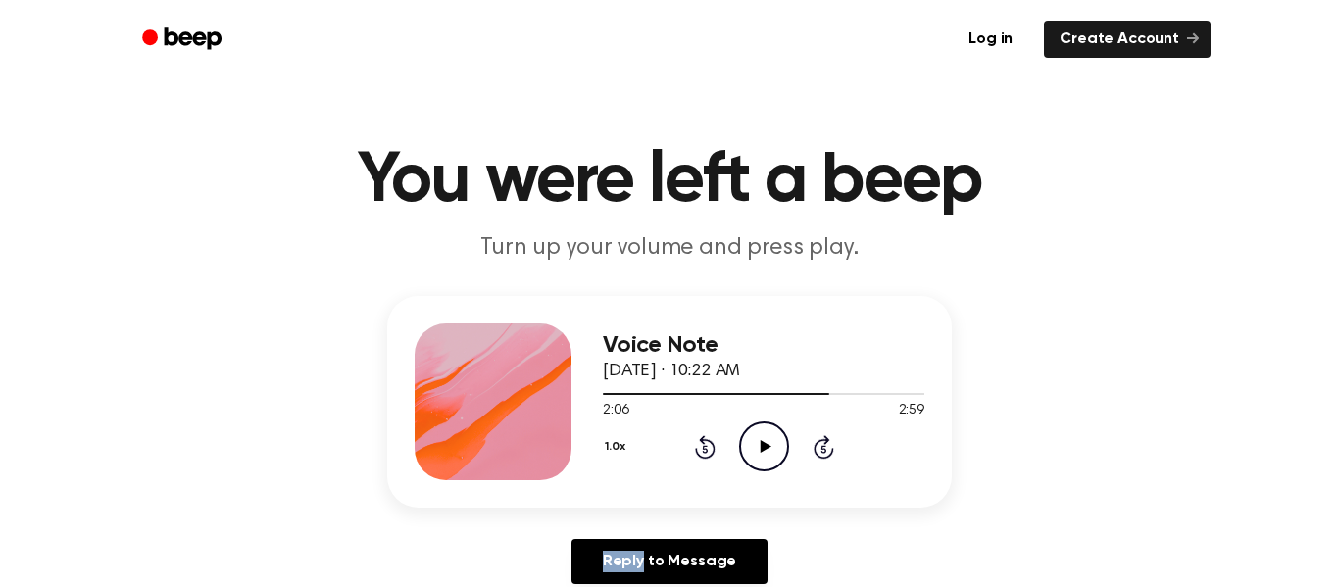
click at [708, 439] on icon at bounding box center [705, 447] width 21 height 24
click at [705, 443] on icon at bounding box center [705, 447] width 21 height 24
click at [765, 440] on icon "Play Audio" at bounding box center [764, 447] width 50 height 50
click at [765, 438] on icon "Pause Audio" at bounding box center [764, 447] width 50 height 50
click at [702, 439] on icon at bounding box center [705, 447] width 21 height 24
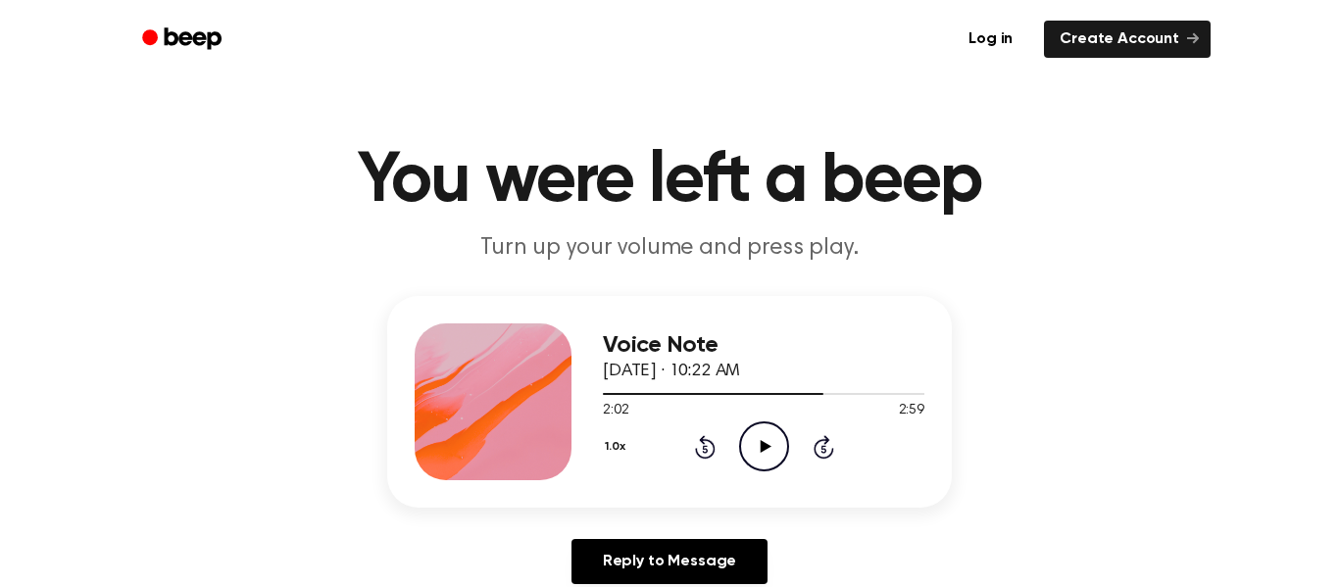
click at [702, 439] on icon at bounding box center [705, 447] width 21 height 24
click at [702, 438] on icon at bounding box center [705, 447] width 21 height 24
click at [722, 450] on div "1.0x Rewind 5 seconds Play Audio Skip 5 seconds" at bounding box center [764, 447] width 322 height 50
click at [694, 438] on icon "Rewind 5 seconds" at bounding box center [705, 446] width 22 height 25
click at [700, 439] on icon at bounding box center [705, 447] width 21 height 24
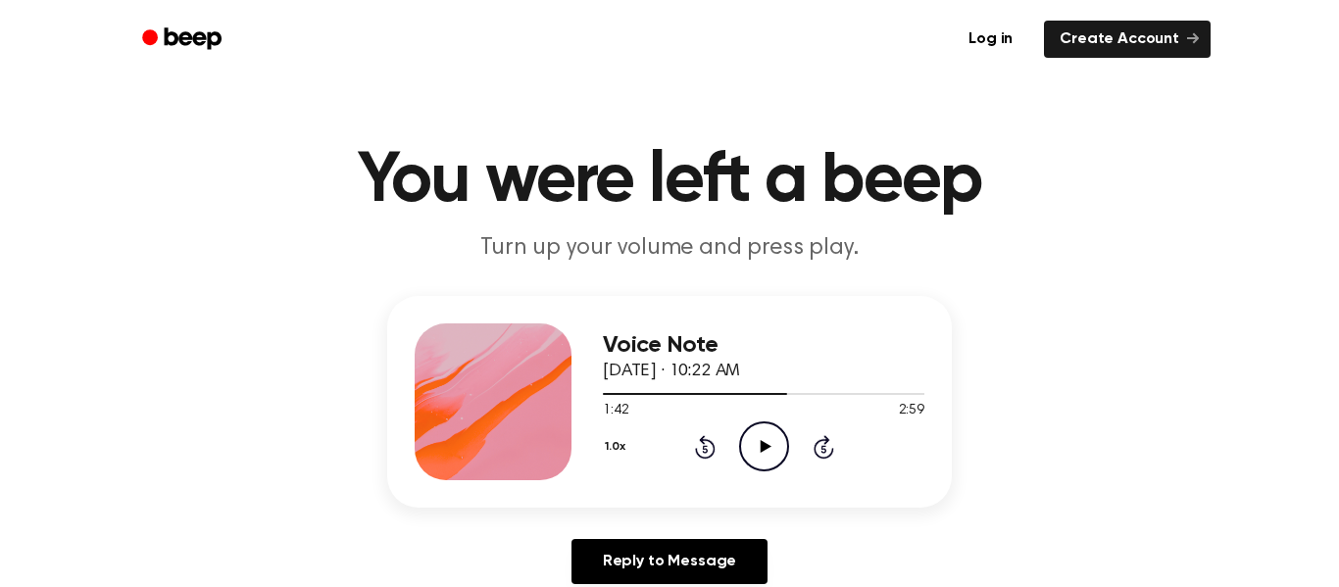
click at [697, 429] on div "1.0x Rewind 5 seconds Play Audio Skip 5 seconds" at bounding box center [764, 447] width 322 height 50
click at [715, 456] on icon "Rewind 5 seconds" at bounding box center [705, 446] width 22 height 25
click at [707, 450] on icon at bounding box center [704, 449] width 5 height 8
click at [707, 449] on icon "Rewind 5 seconds" at bounding box center [705, 446] width 22 height 25
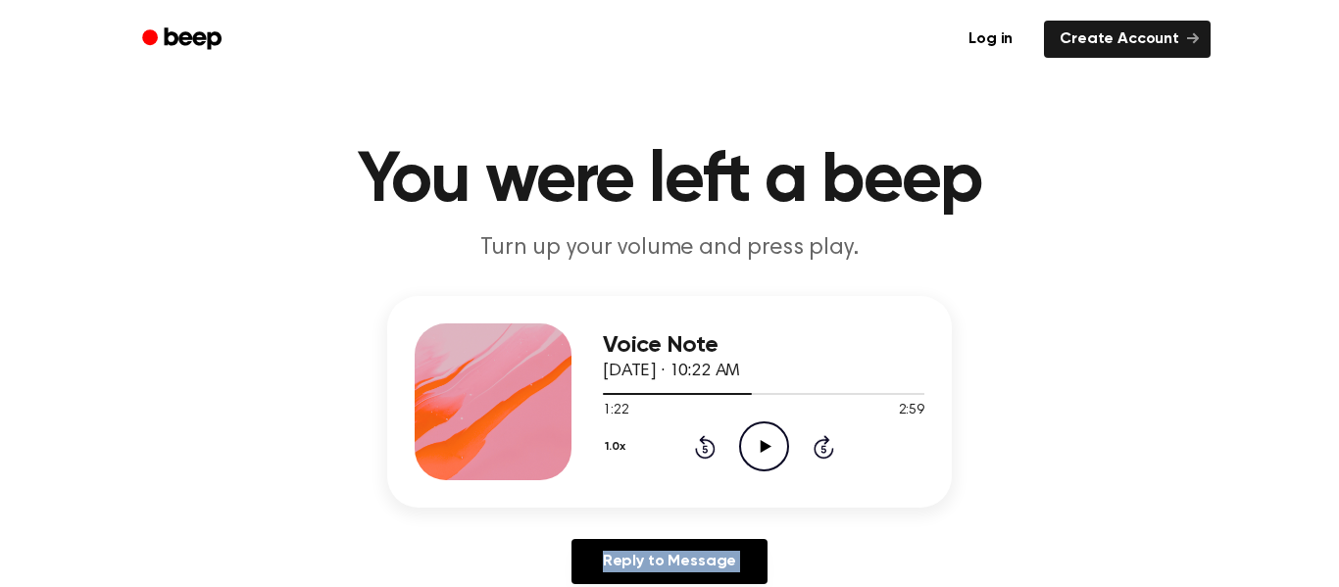
click at [707, 449] on icon "Rewind 5 seconds" at bounding box center [705, 446] width 22 height 25
click at [708, 447] on icon "Rewind 5 seconds" at bounding box center [705, 446] width 22 height 25
click at [707, 447] on icon "Rewind 5 seconds" at bounding box center [705, 446] width 22 height 25
click at [747, 436] on icon "Play Audio" at bounding box center [764, 447] width 50 height 50
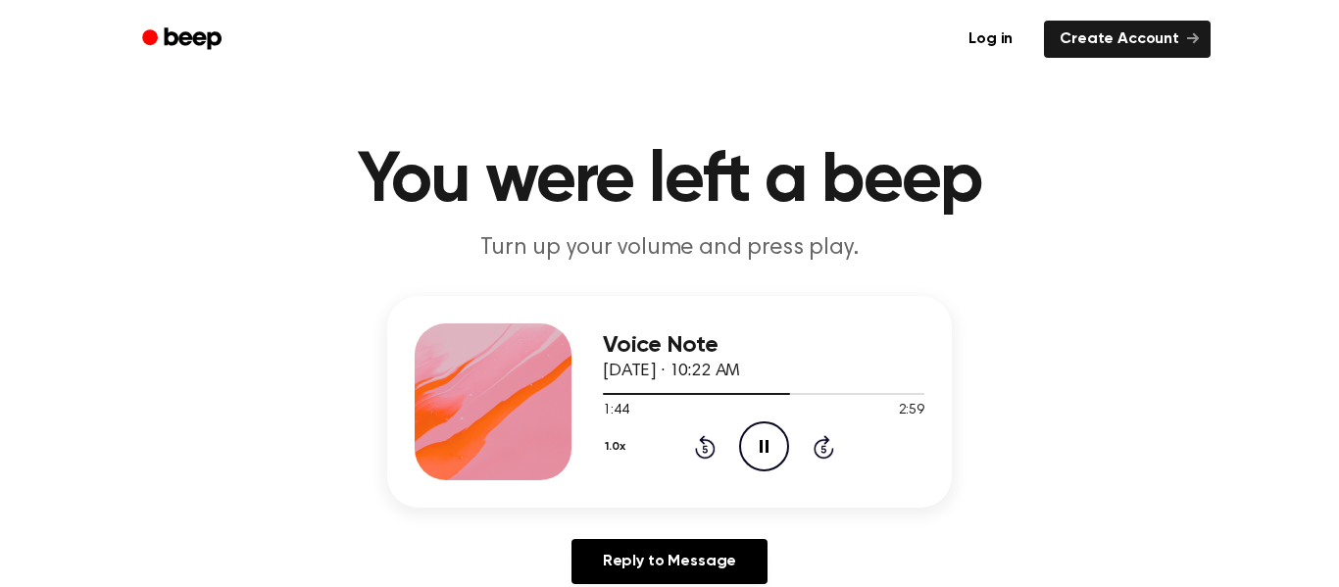
click at [701, 454] on icon "Rewind 5 seconds" at bounding box center [705, 446] width 22 height 25
click at [701, 449] on icon "Rewind 5 seconds" at bounding box center [705, 446] width 22 height 25
click at [765, 470] on icon "Pause Audio" at bounding box center [764, 447] width 50 height 50
click at [771, 429] on icon "Play Audio" at bounding box center [764, 447] width 50 height 50
click at [767, 440] on icon at bounding box center [764, 446] width 9 height 13
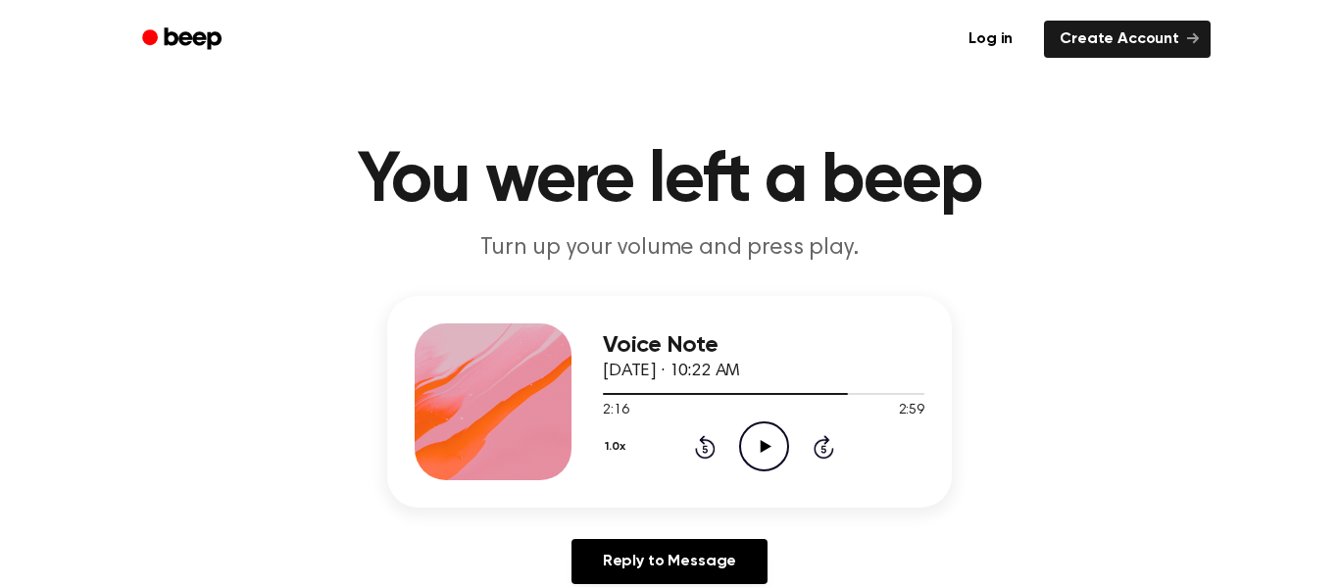
click at [721, 445] on div "1.0x Rewind 5 seconds Play Audio Skip 5 seconds" at bounding box center [764, 447] width 322 height 50
click at [710, 444] on icon at bounding box center [705, 447] width 21 height 24
click at [709, 445] on icon "Rewind 5 seconds" at bounding box center [705, 446] width 22 height 25
click at [787, 428] on icon "Play Audio" at bounding box center [764, 447] width 50 height 50
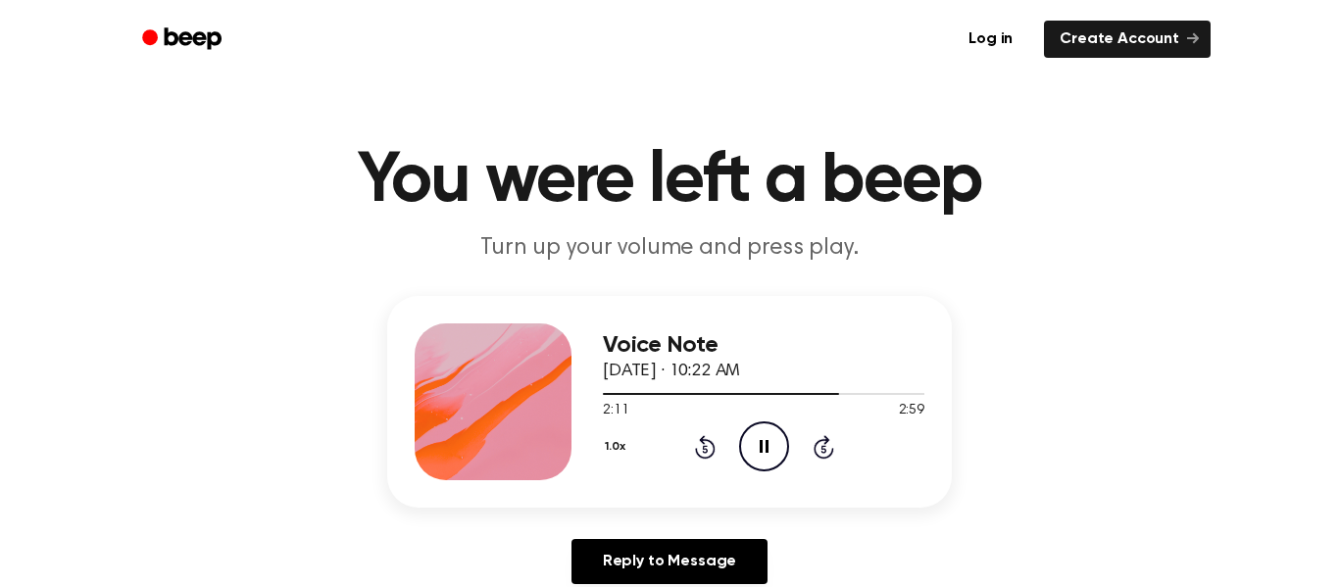
click at [769, 446] on icon "Pause Audio" at bounding box center [764, 447] width 50 height 50
click at [769, 446] on icon at bounding box center [765, 446] width 11 height 13
click at [762, 436] on icon "Pause Audio" at bounding box center [764, 447] width 50 height 50
click at [772, 430] on icon "Play Audio" at bounding box center [764, 447] width 50 height 50
click at [768, 433] on icon "Pause Audio" at bounding box center [764, 447] width 50 height 50
